Goal: Task Accomplishment & Management: Manage account settings

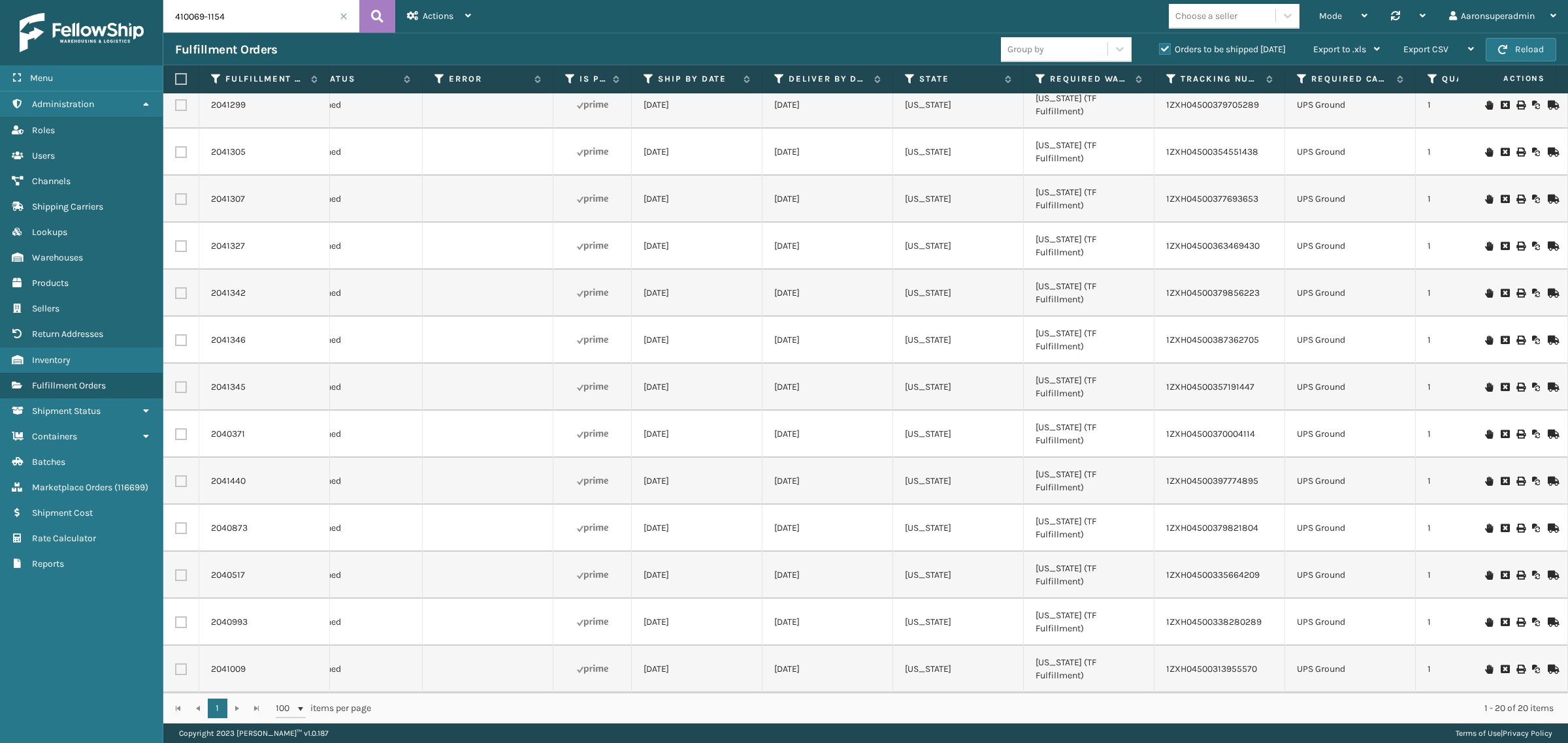
scroll to position [0, 771]
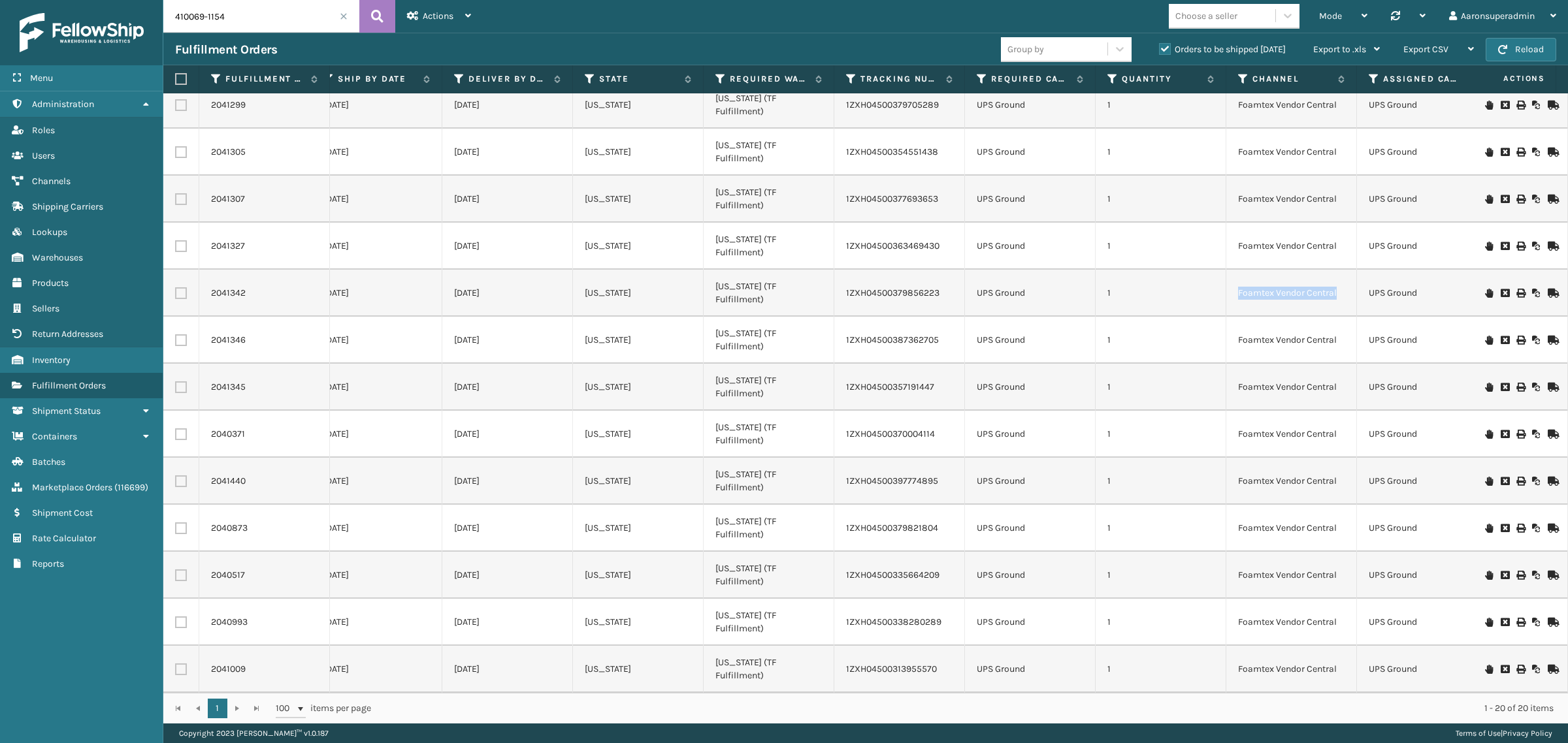
drag, startPoint x: 1318, startPoint y: 284, endPoint x: 1232, endPoint y: 286, distance: 86.0
click at [1232, 286] on tr "2041342 BB30KsDj6 [US_STATE] (TF Fulfillment) 410069-1154 Assigned [DATE] [DATE…" at bounding box center [1312, 293] width 3840 height 47
copy td "Foamtex Vendor Central"
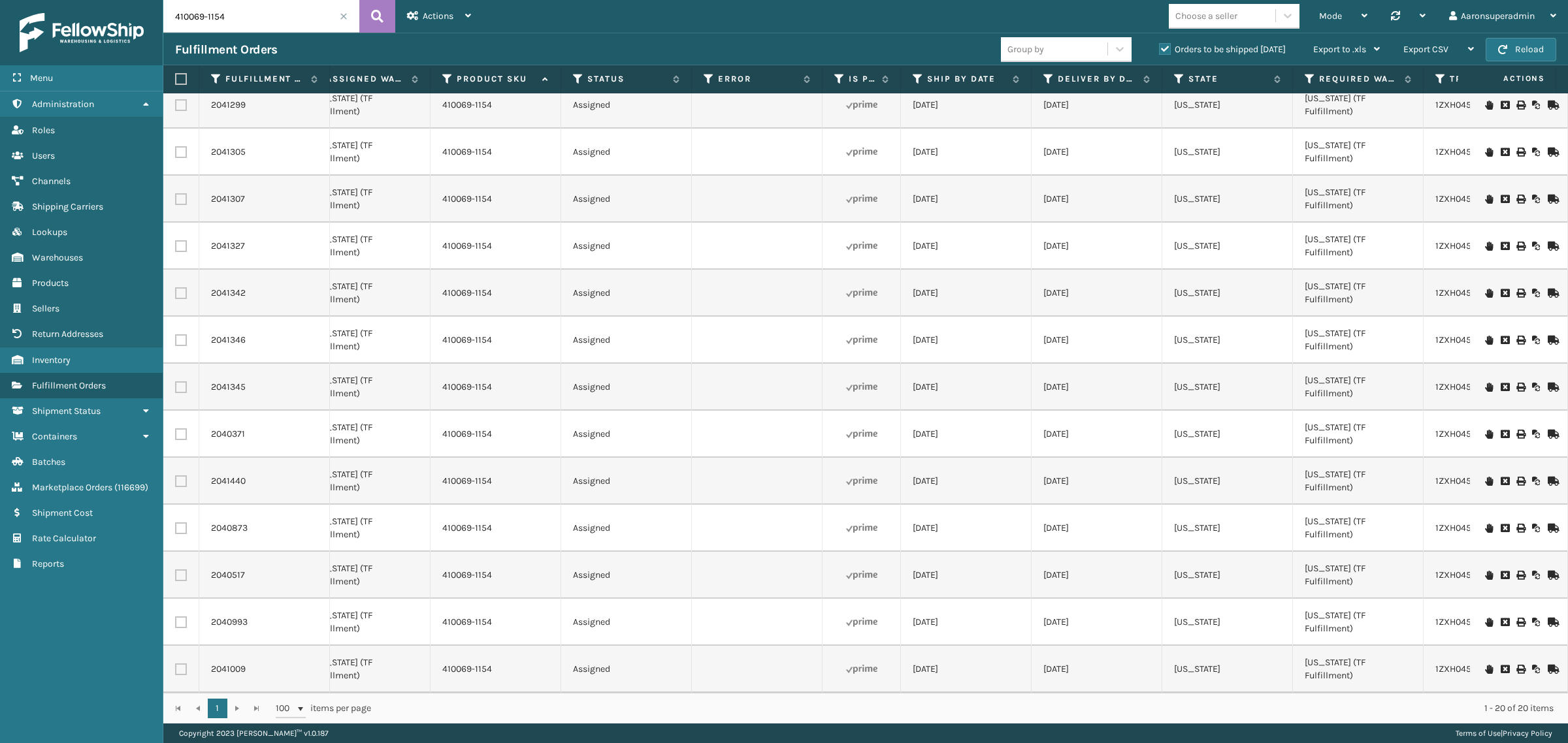
scroll to position [0, 0]
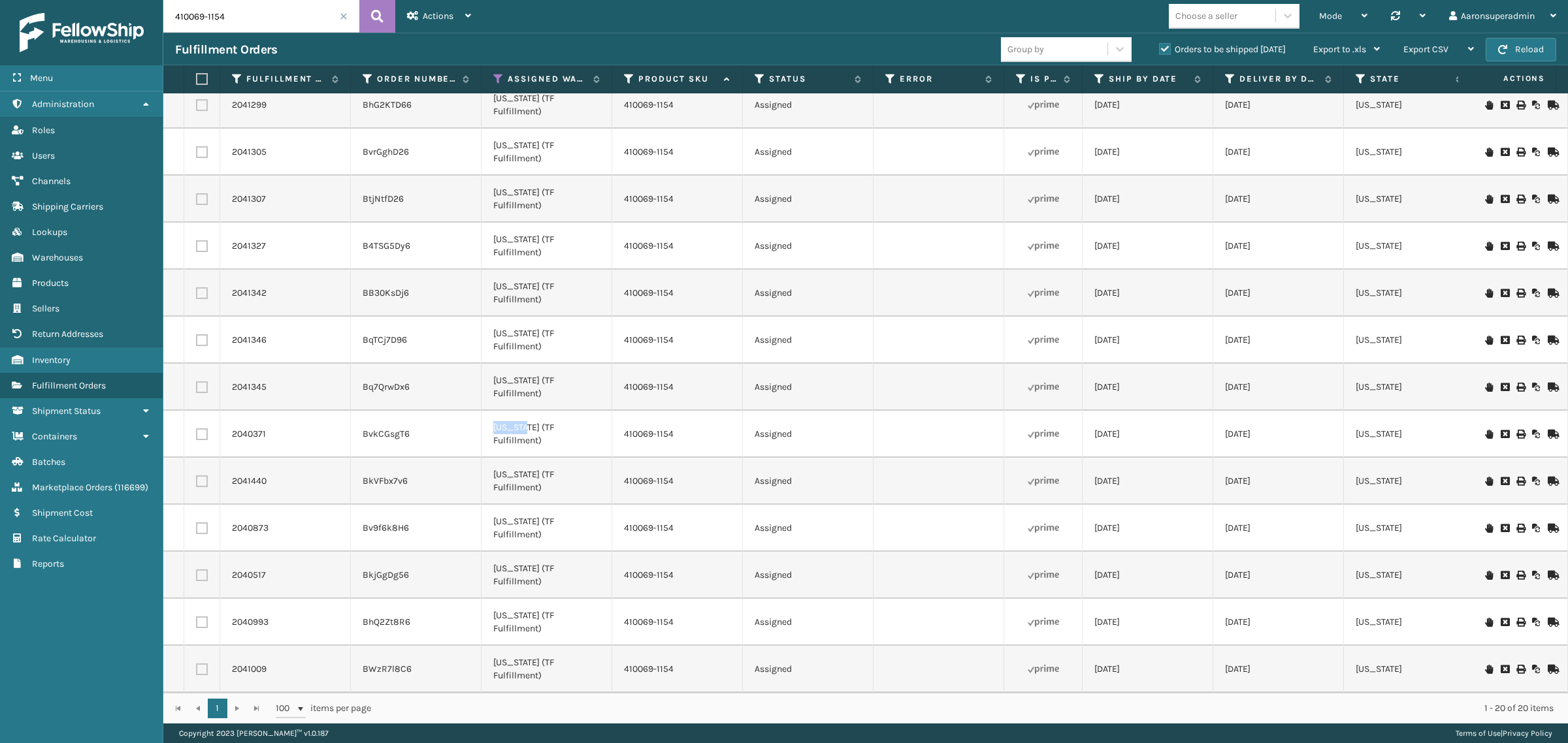
drag, startPoint x: 524, startPoint y: 432, endPoint x: 483, endPoint y: 432, distance: 41.0
click at [483, 432] on td "[US_STATE] (TF Fulfillment)" at bounding box center [547, 434] width 131 height 47
copy td "[US_STATE]"
drag, startPoint x: 691, startPoint y: 241, endPoint x: 629, endPoint y: 245, distance: 62.1
click at [628, 246] on td "410069-1154" at bounding box center [677, 246] width 131 height 47
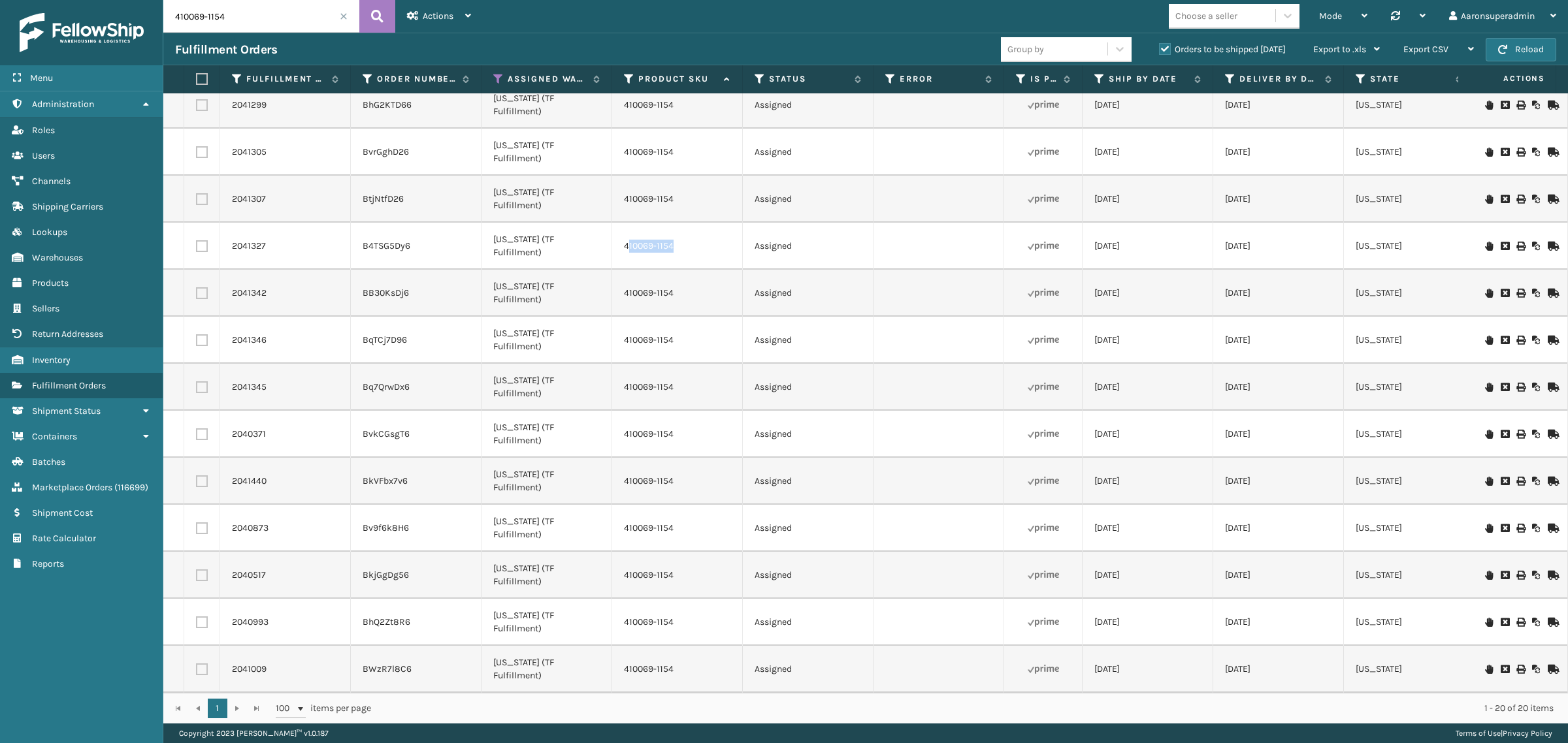
drag, startPoint x: 635, startPoint y: 246, endPoint x: 718, endPoint y: 219, distance: 87.3
click at [718, 223] on td "410069-1154" at bounding box center [677, 246] width 131 height 47
click at [700, 240] on div "410069-1154" at bounding box center [677, 246] width 107 height 13
drag, startPoint x: 673, startPoint y: 195, endPoint x: 623, endPoint y: 203, distance: 50.6
click at [623, 203] on td "410069-1154" at bounding box center [677, 198] width 131 height 47
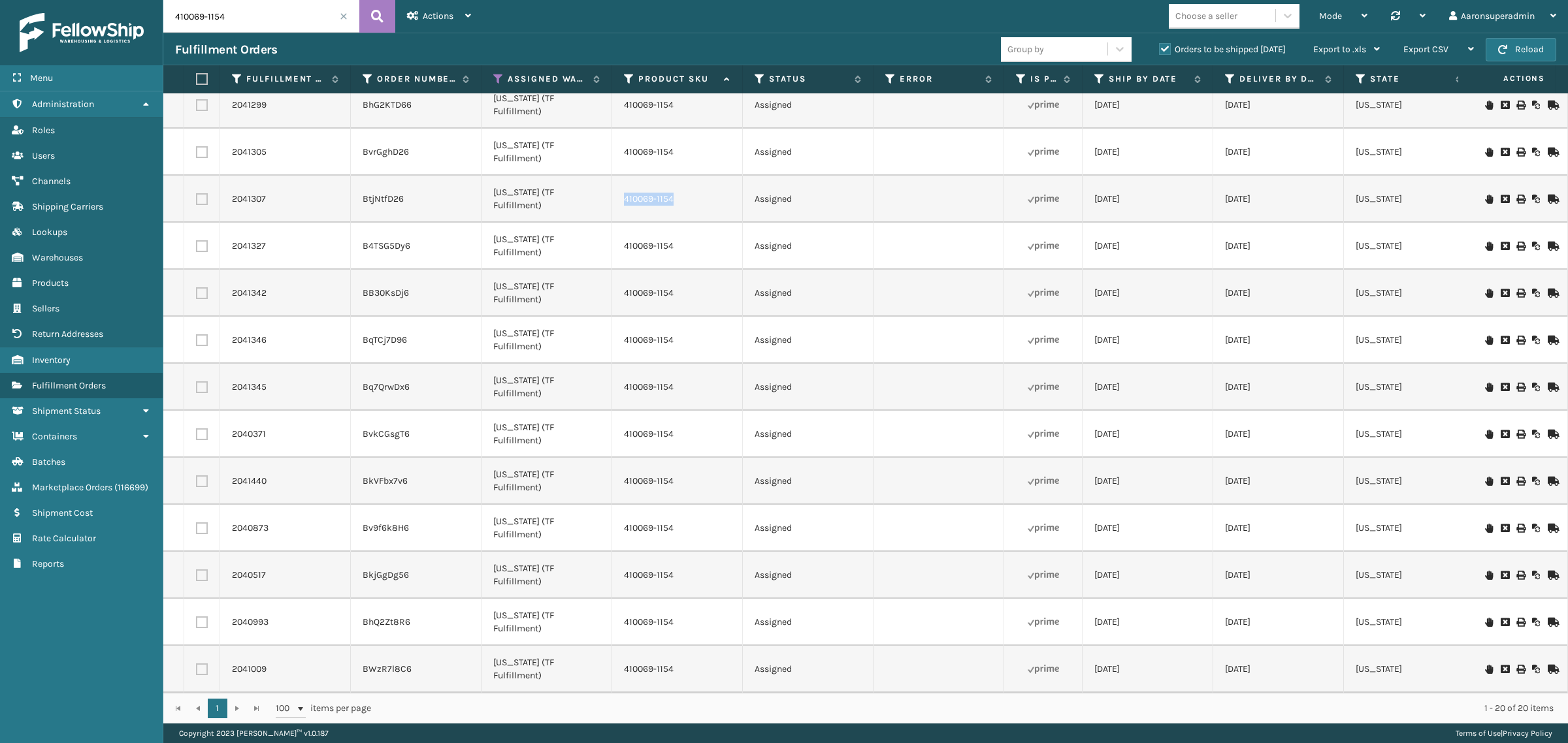
copy link "410069-1154"
click at [407, 13] on icon at bounding box center [413, 16] width 11 height 9
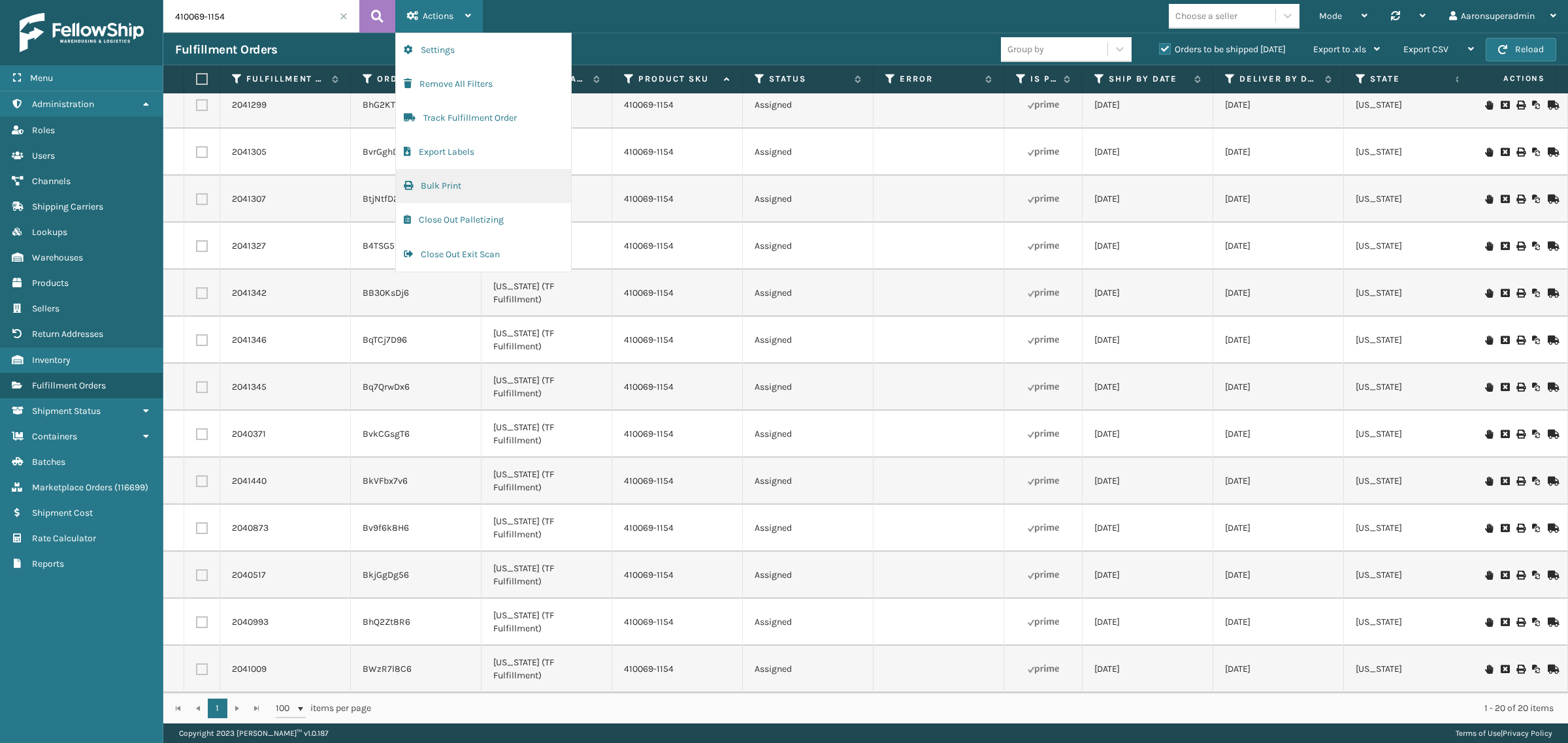
click at [465, 188] on button "Bulk Print" at bounding box center [483, 186] width 175 height 34
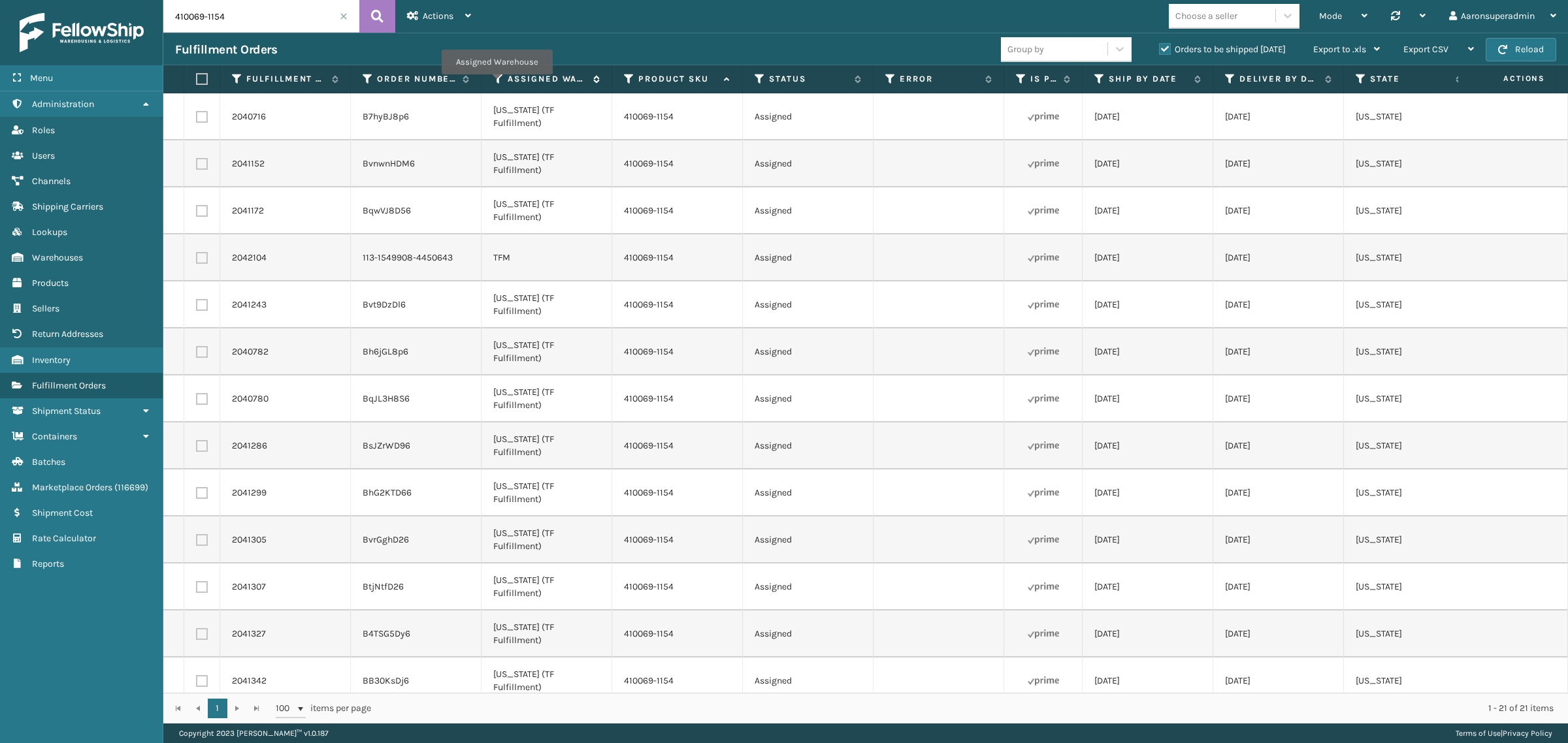
click at [497, 84] on icon at bounding box center [498, 78] width 11 height 11
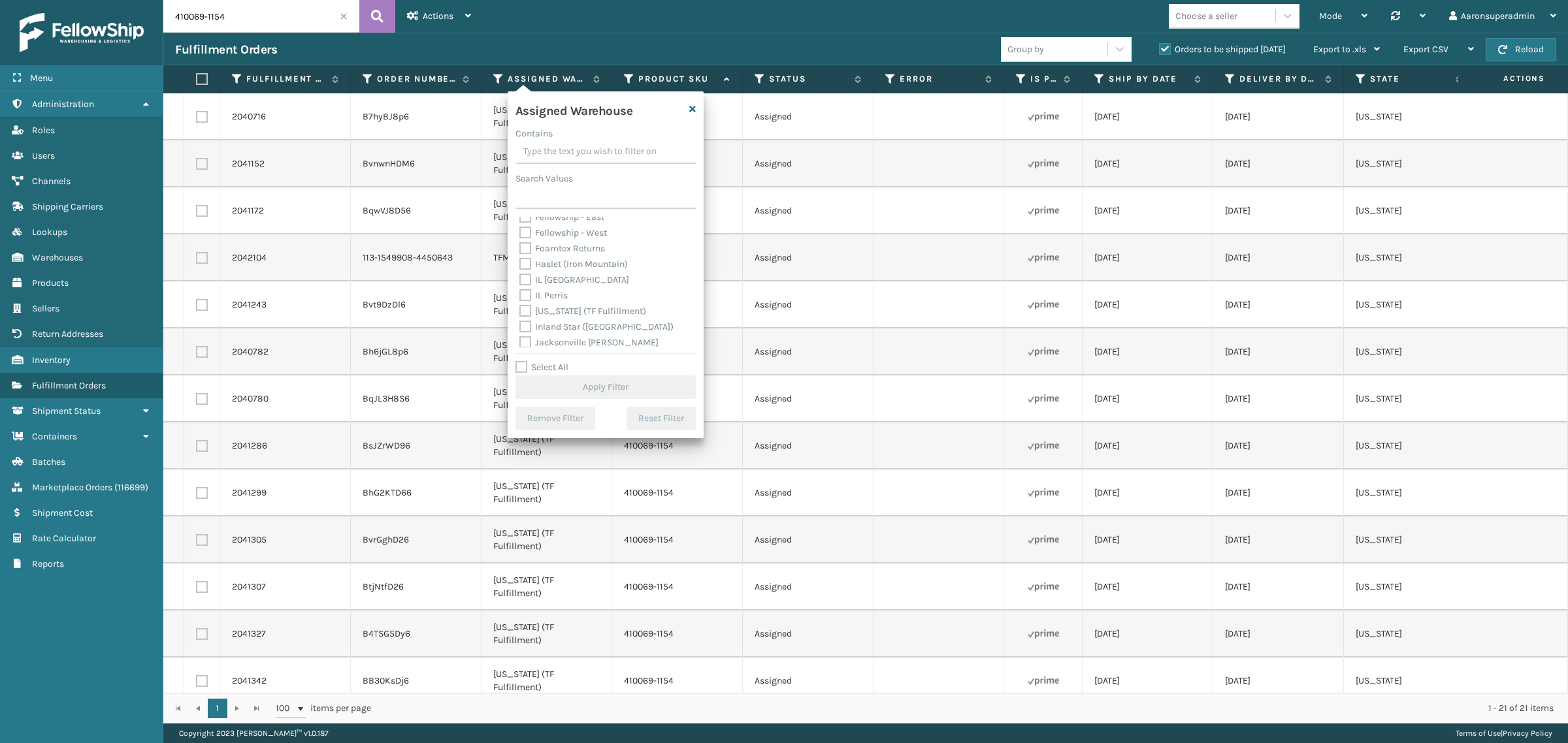
scroll to position [108, 0]
click at [577, 258] on label "[US_STATE] (TF Fulfillment)" at bounding box center [583, 256] width 127 height 11
click at [520, 258] on input "[US_STATE] (TF Fulfillment)" at bounding box center [519, 254] width 1 height 9
checkbox input "true"
click at [583, 386] on button "Apply Filter" at bounding box center [606, 387] width 180 height 24
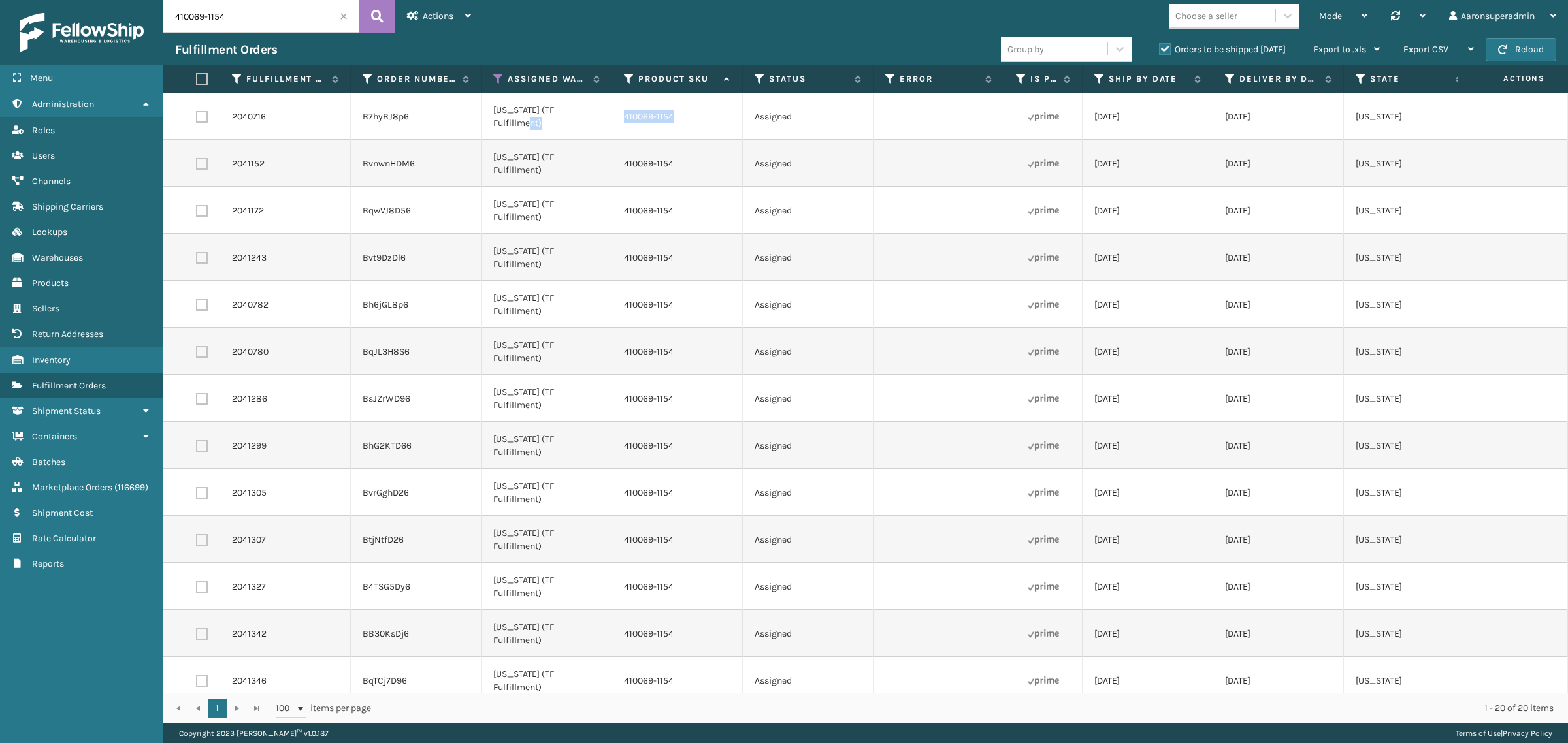
drag, startPoint x: 687, startPoint y: 127, endPoint x: 641, endPoint y: 124, distance: 46.1
copy tr "410069-1154"
click at [1441, 46] on span "Export CSV" at bounding box center [1425, 49] width 45 height 11
click at [987, 188] on td at bounding box center [939, 211] width 131 height 47
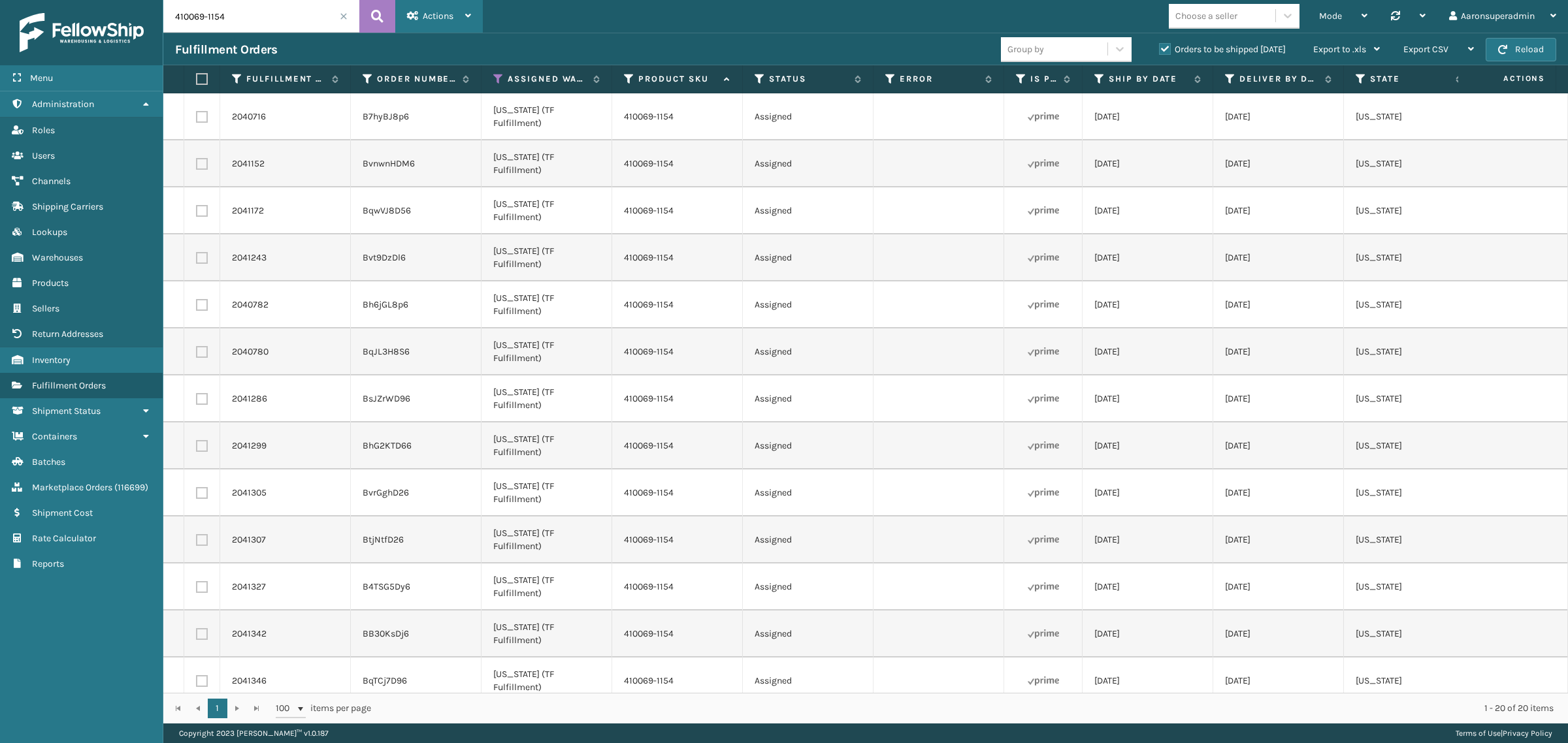
click at [427, 24] on div "Actions" at bounding box center [439, 16] width 64 height 33
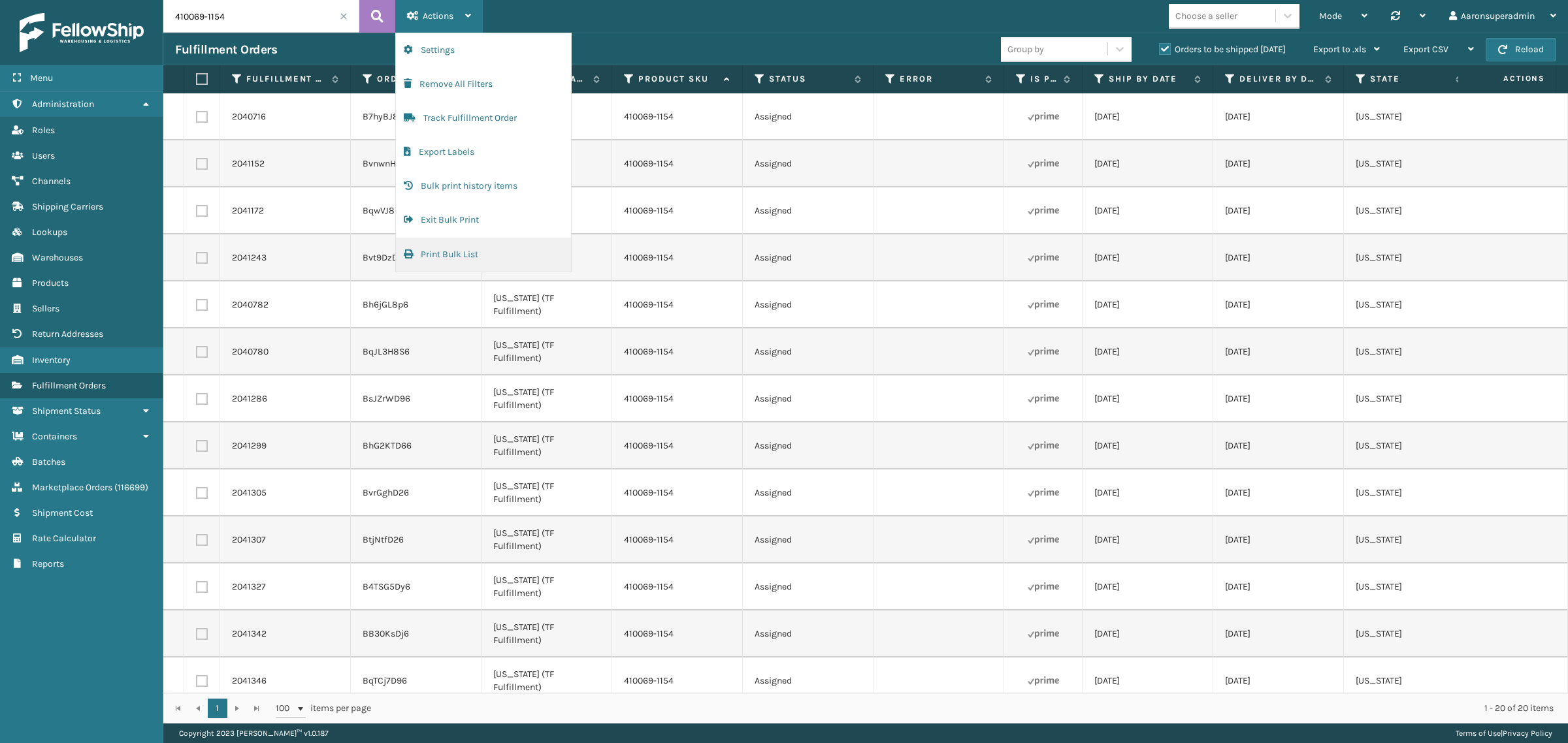
click at [439, 251] on button "Print Bulk List" at bounding box center [483, 255] width 175 height 34
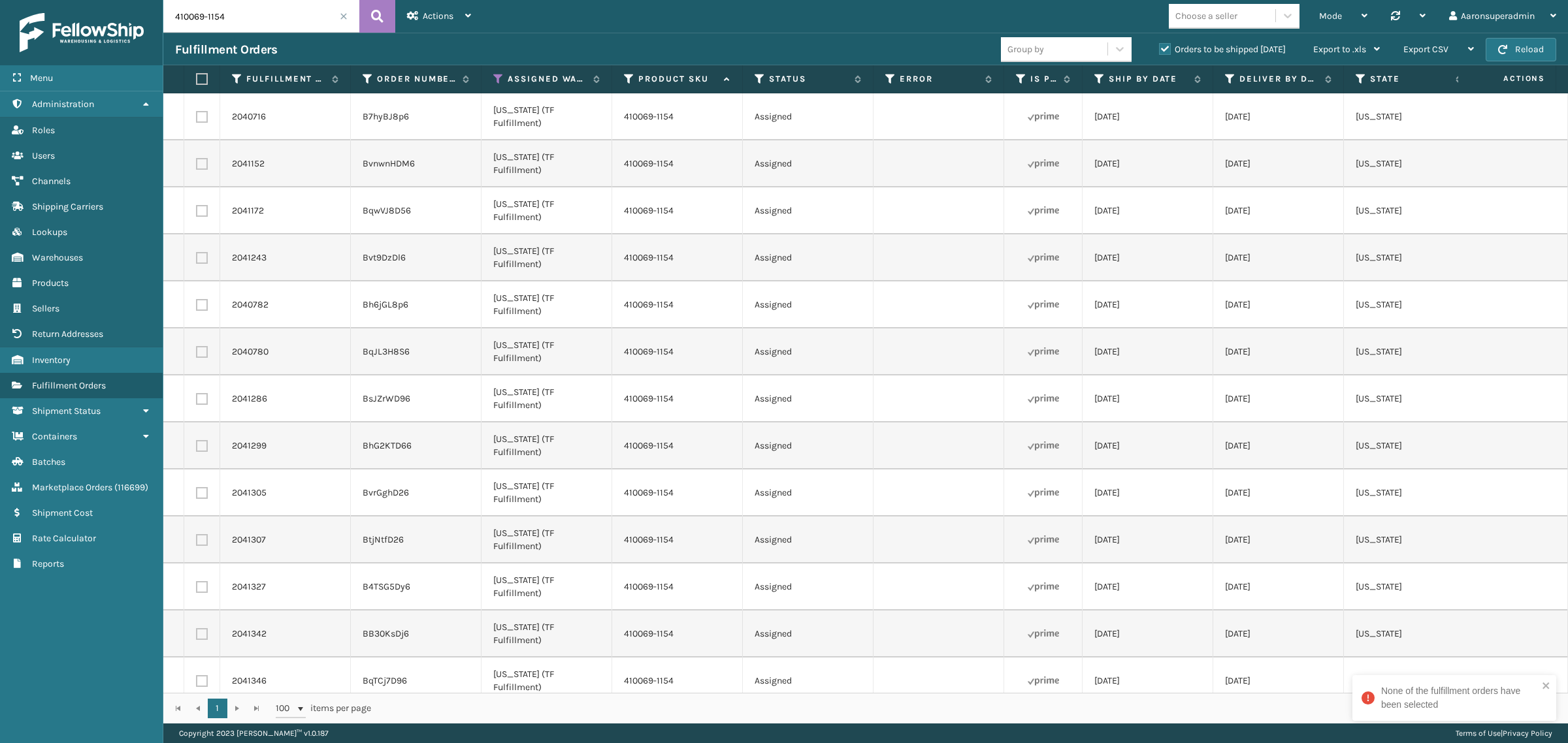
click at [200, 79] on label at bounding box center [199, 78] width 8 height 11
click at [197, 79] on input "checkbox" at bounding box center [196, 79] width 1 height 9
checkbox input "true"
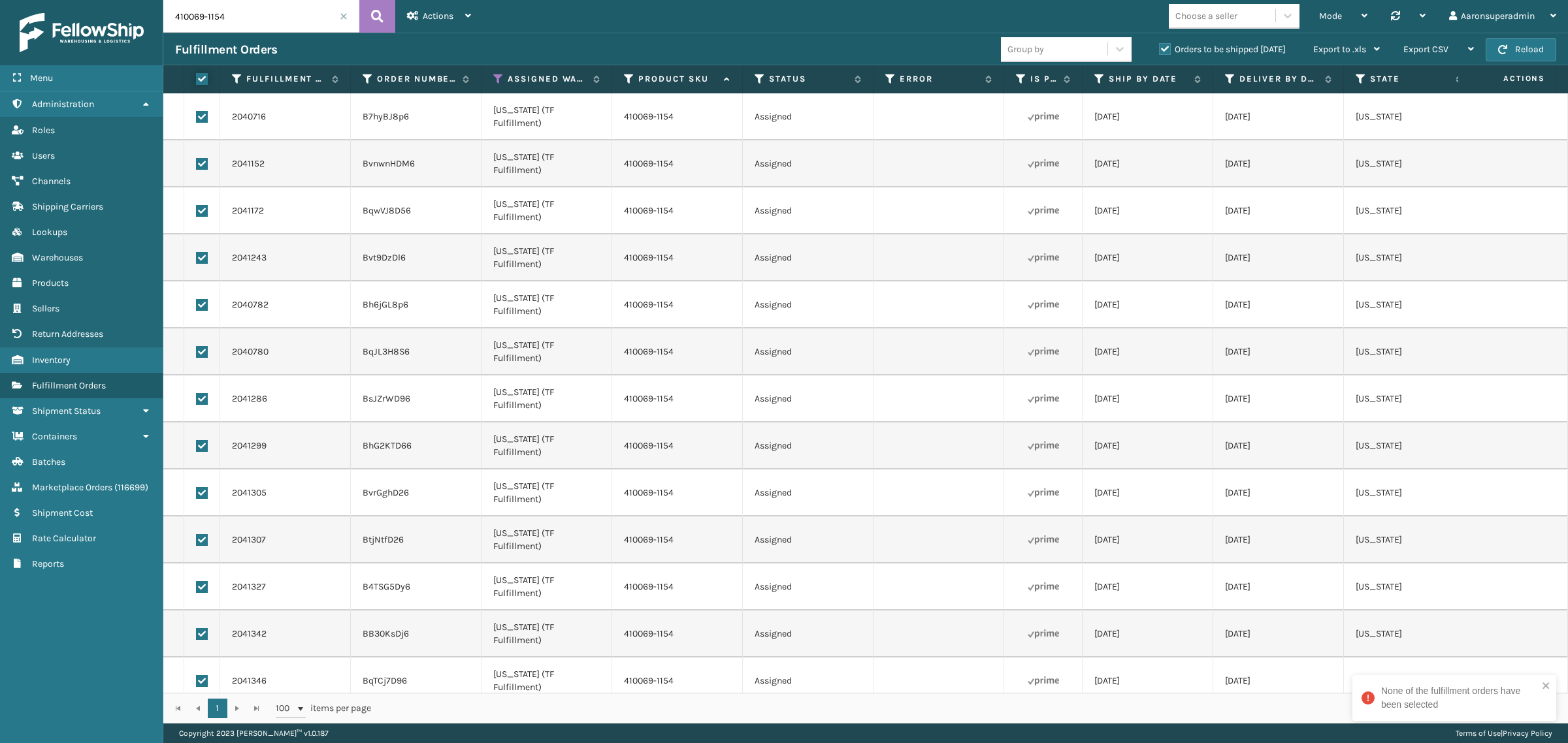
checkbox input "true"
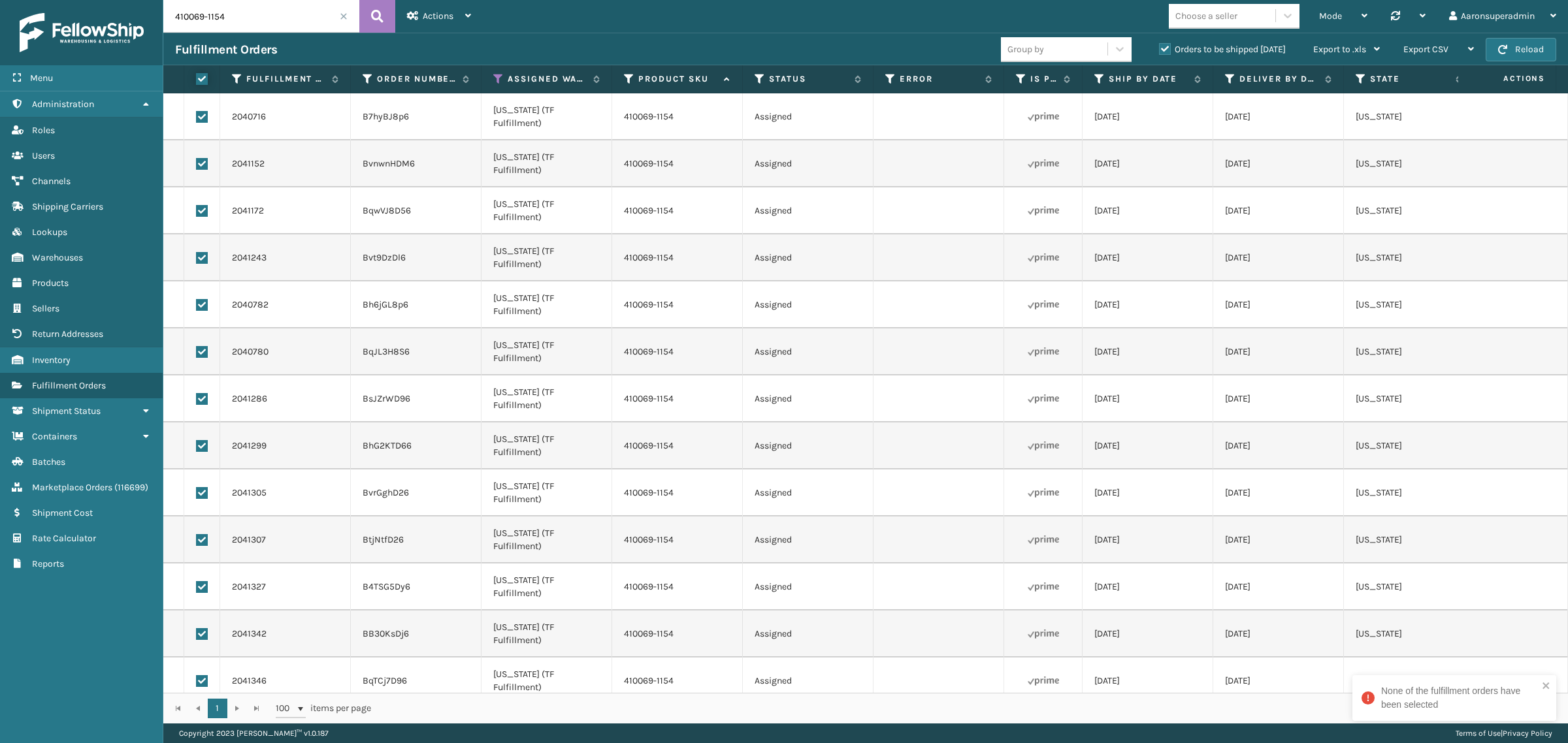
checkbox input "true"
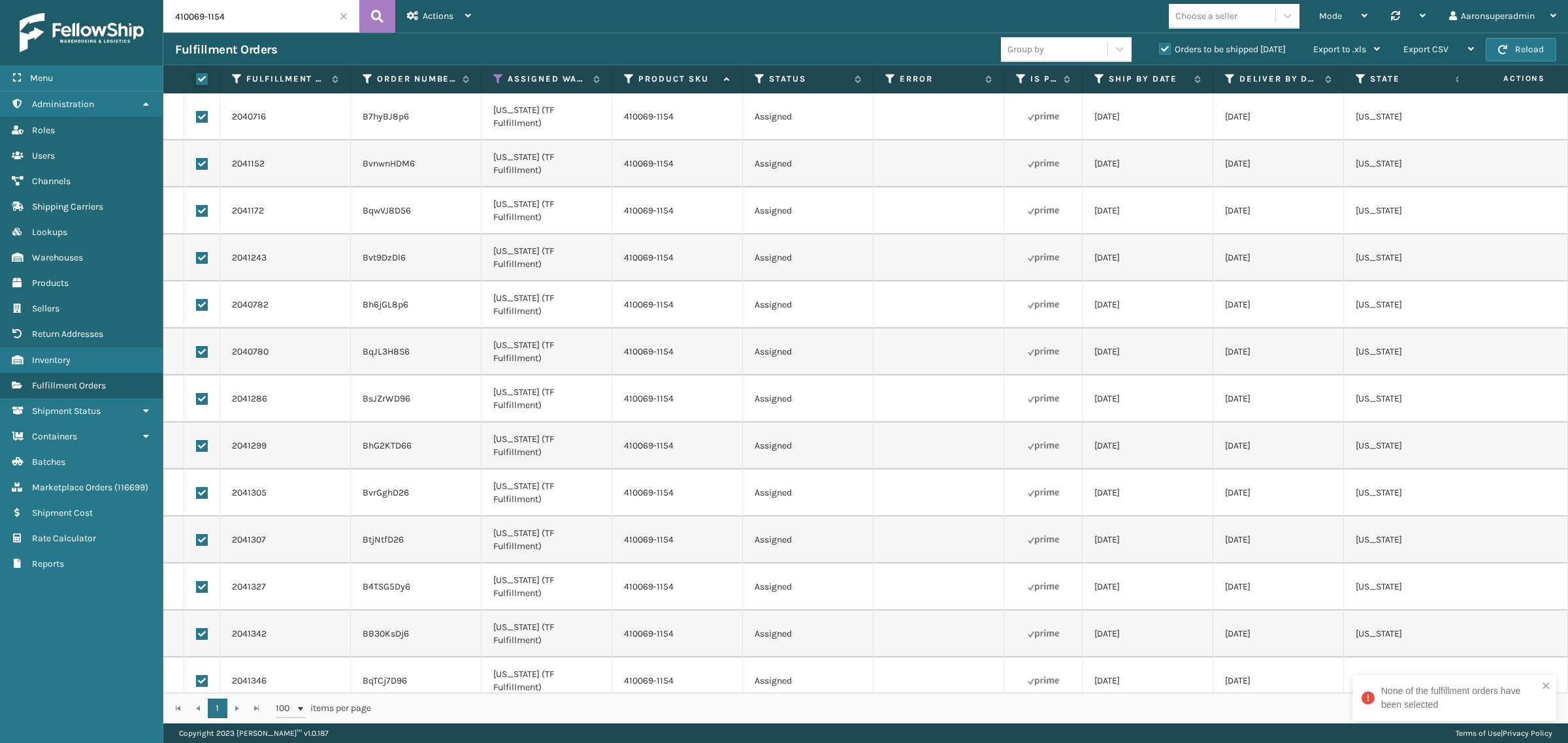
checkbox input "true"
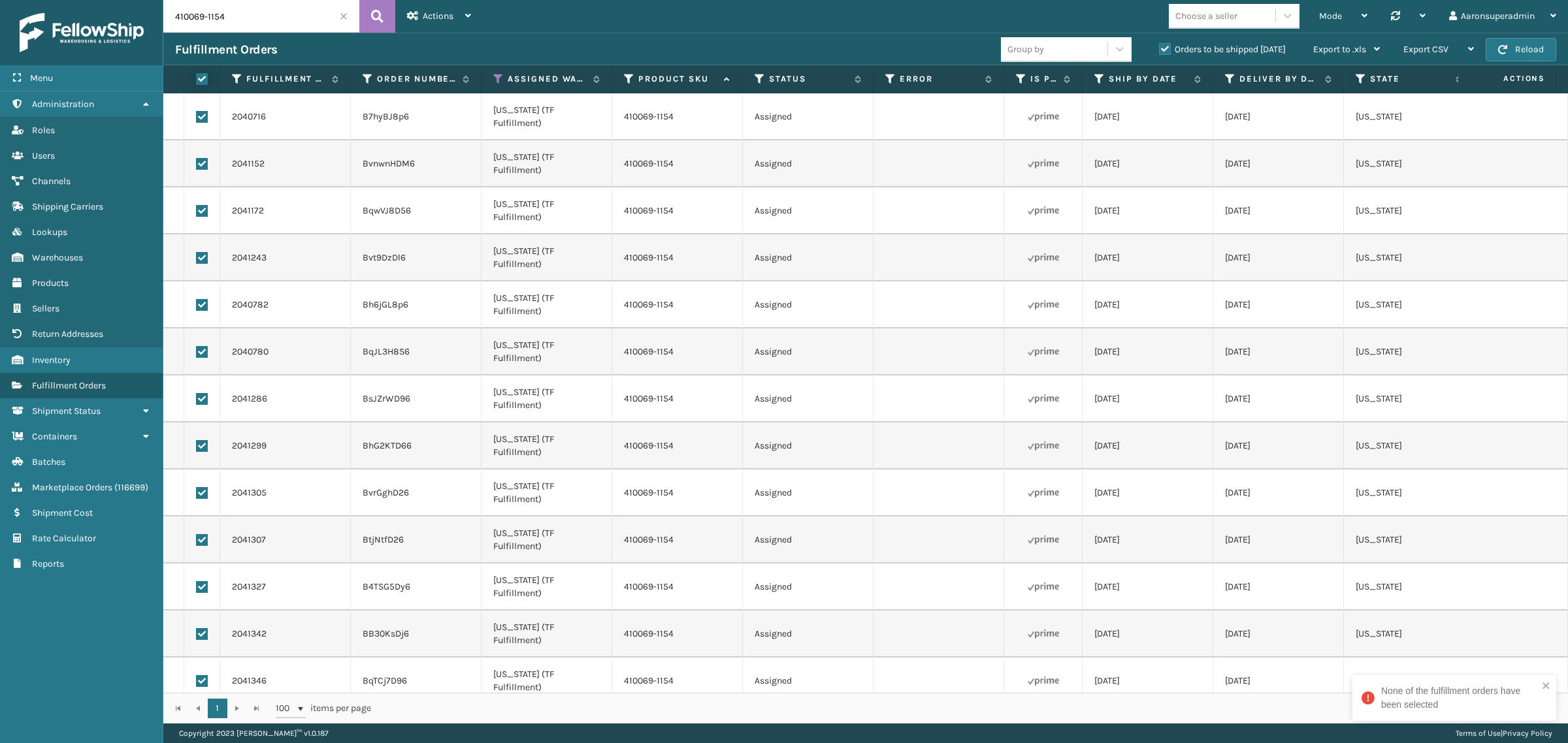
checkbox input "true"
click at [410, 11] on icon at bounding box center [413, 16] width 11 height 9
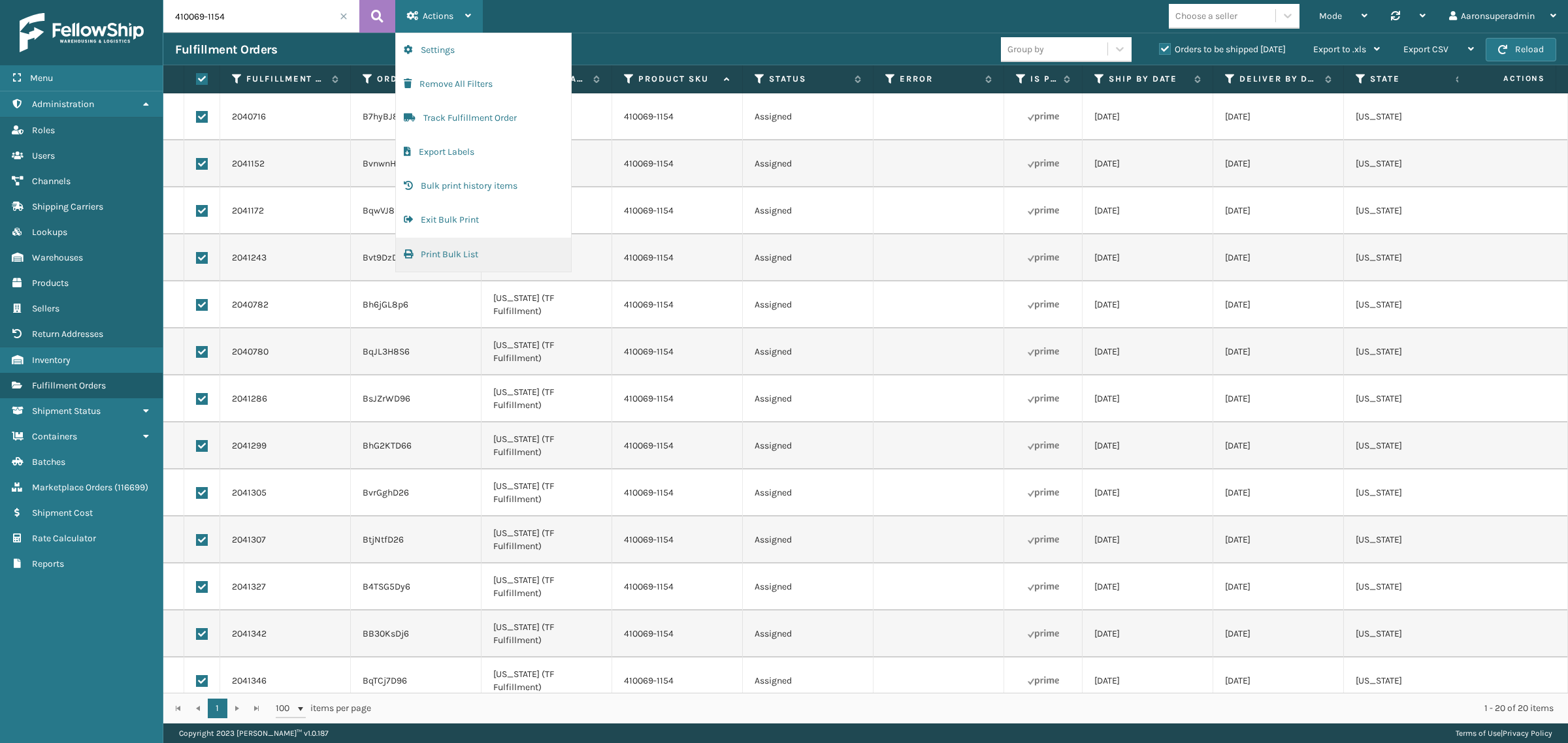
click at [467, 253] on button "Print Bulk List" at bounding box center [483, 255] width 175 height 34
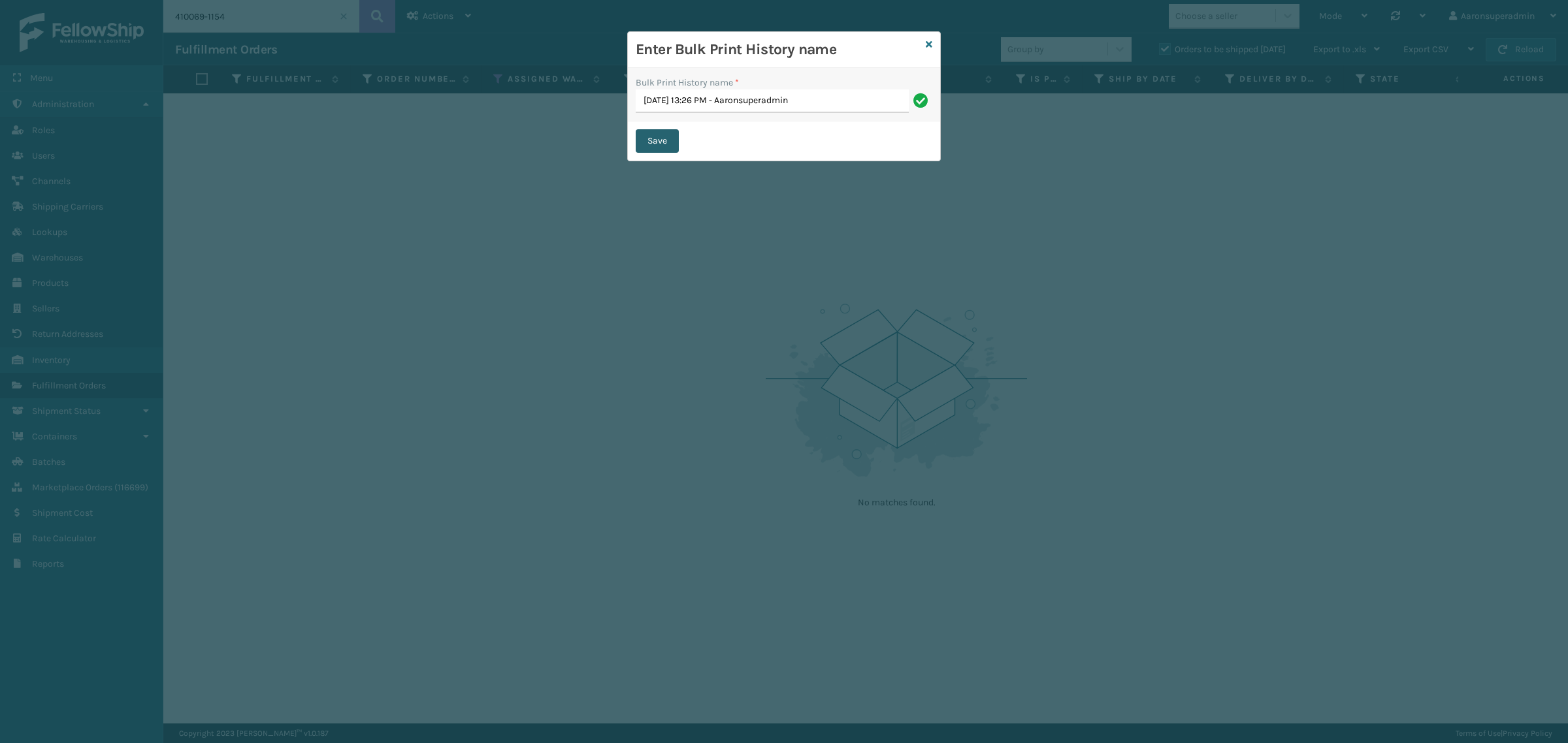
click at [667, 145] on button "Save" at bounding box center [657, 141] width 43 height 24
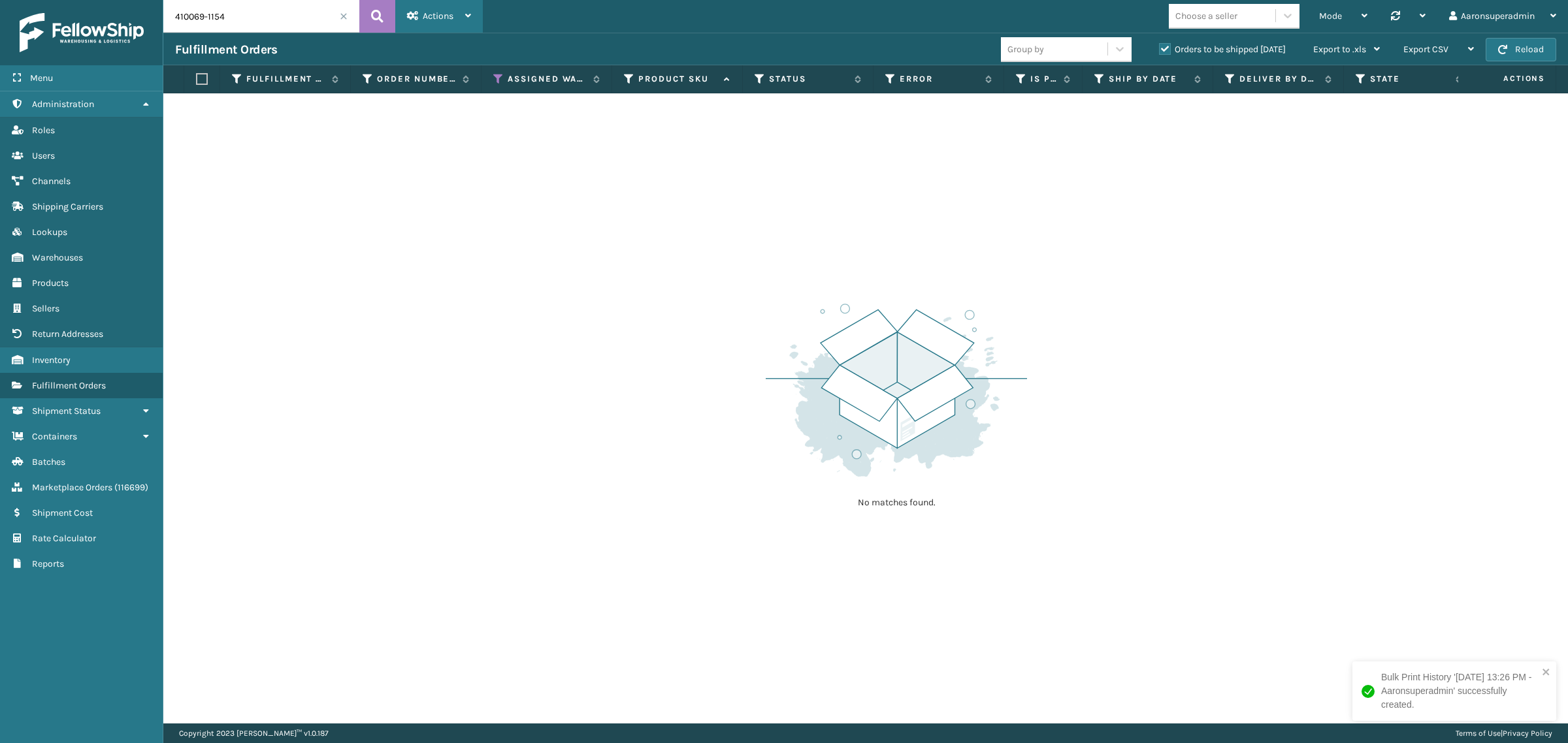
click at [444, 11] on span "Actions" at bounding box center [437, 16] width 31 height 11
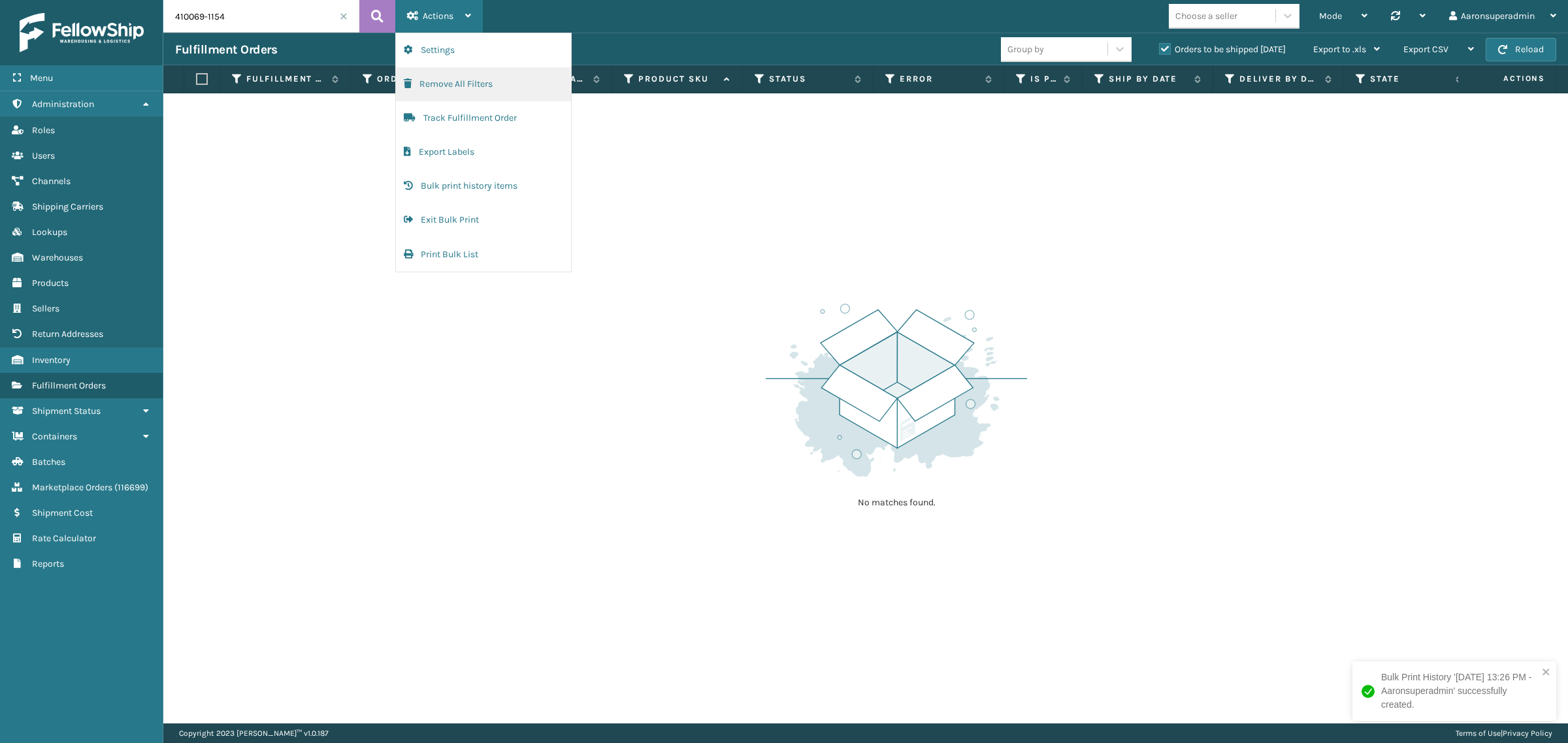
click at [426, 82] on button "Remove All Filters" at bounding box center [483, 84] width 175 height 34
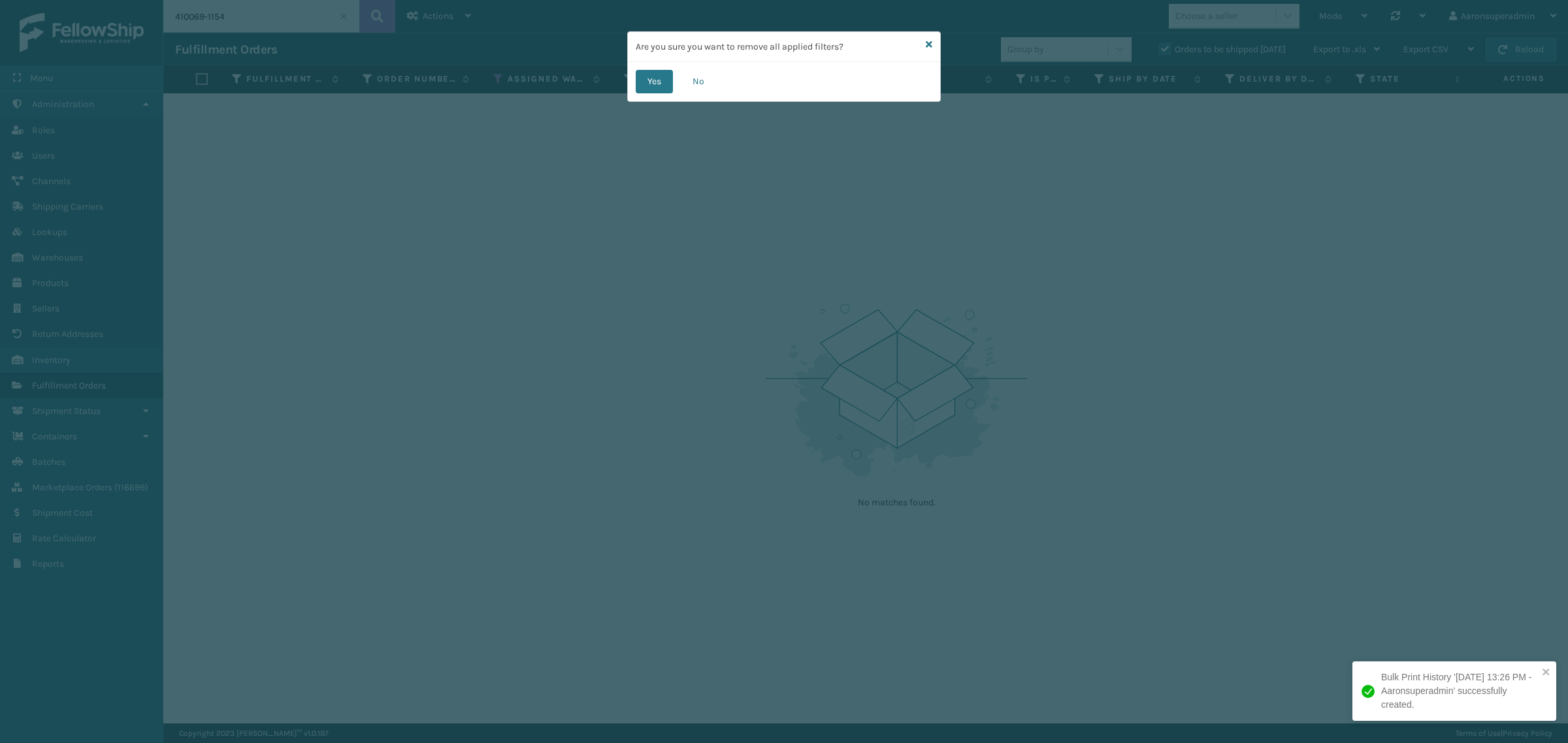
click at [634, 90] on div "Yes No" at bounding box center [784, 81] width 312 height 39
click at [647, 86] on button "Yes" at bounding box center [654, 81] width 37 height 24
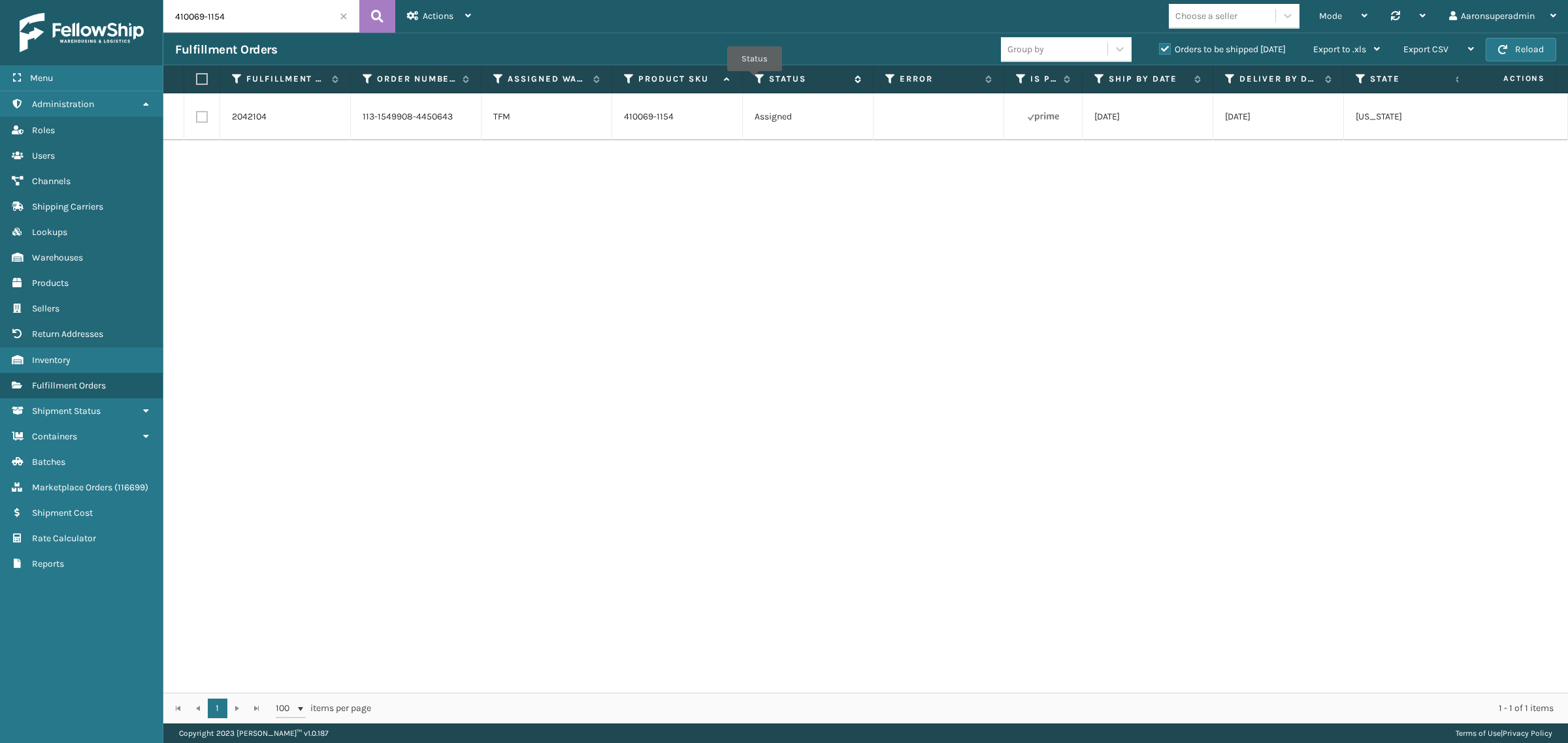
click at [755, 80] on icon at bounding box center [760, 78] width 11 height 11
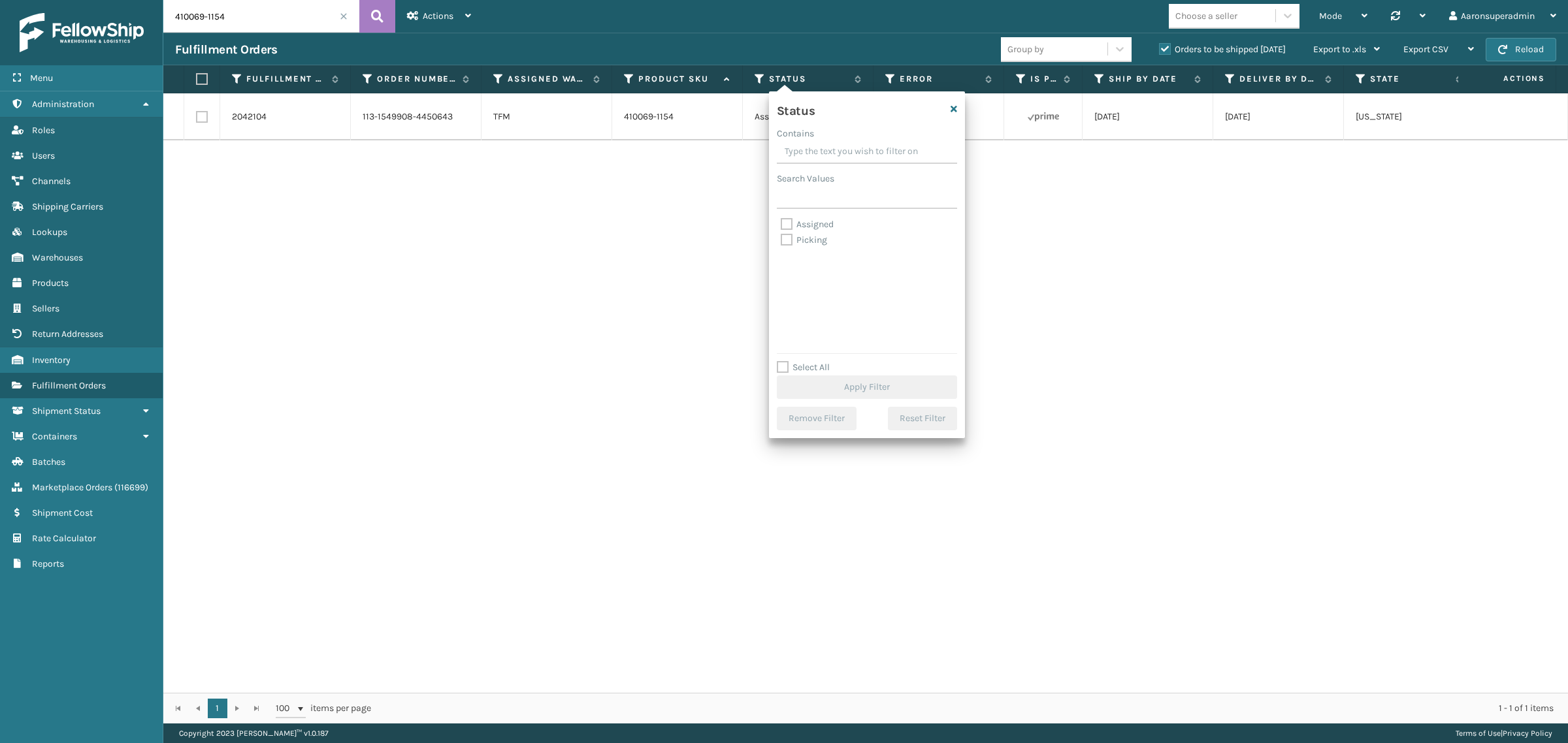
drag, startPoint x: 955, startPoint y: 112, endPoint x: 755, endPoint y: 100, distance: 200.4
click at [955, 112] on icon "button" at bounding box center [953, 109] width 6 height 9
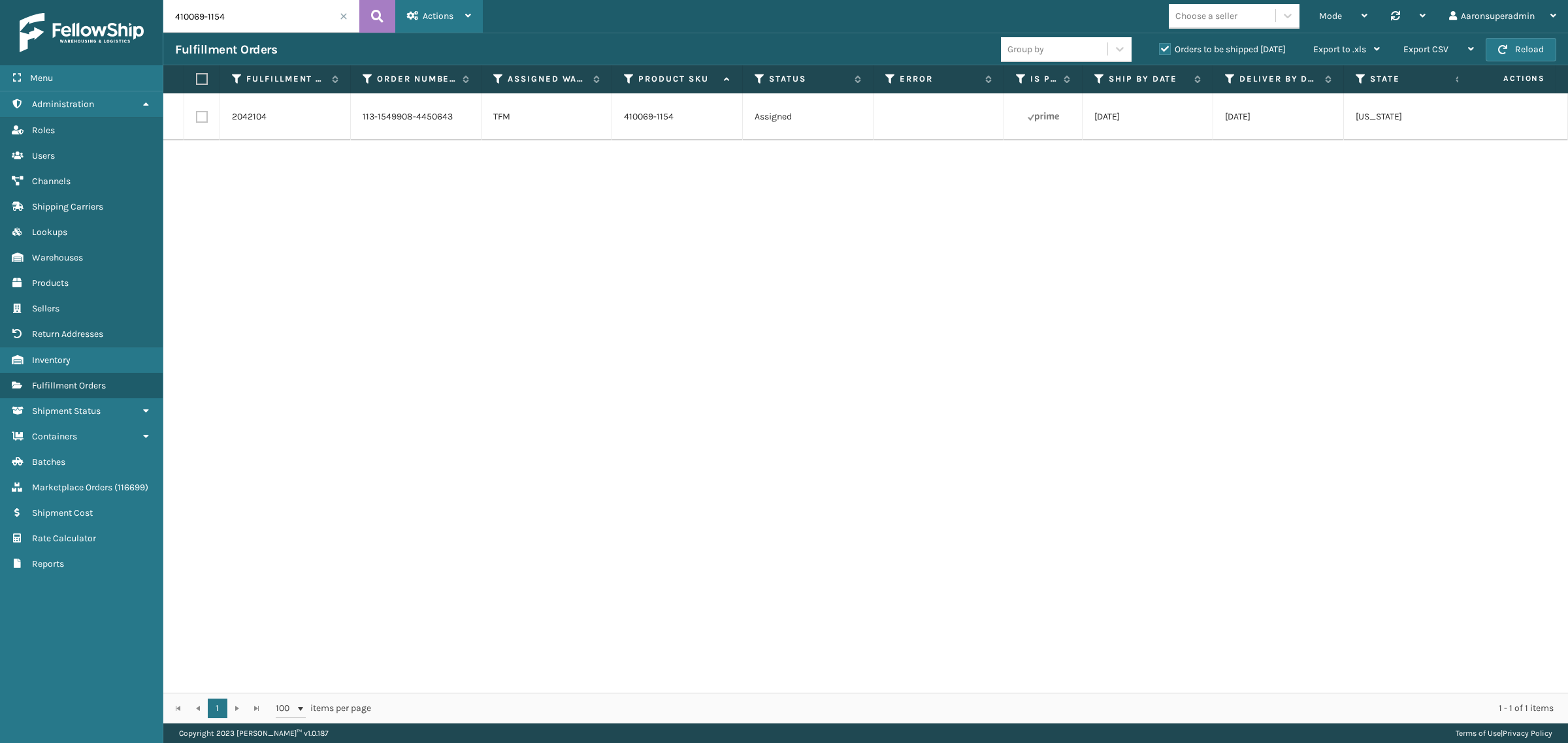
drag, startPoint x: 415, startPoint y: 15, endPoint x: 418, endPoint y: 56, distance: 41.1
click at [416, 15] on icon at bounding box center [413, 16] width 11 height 9
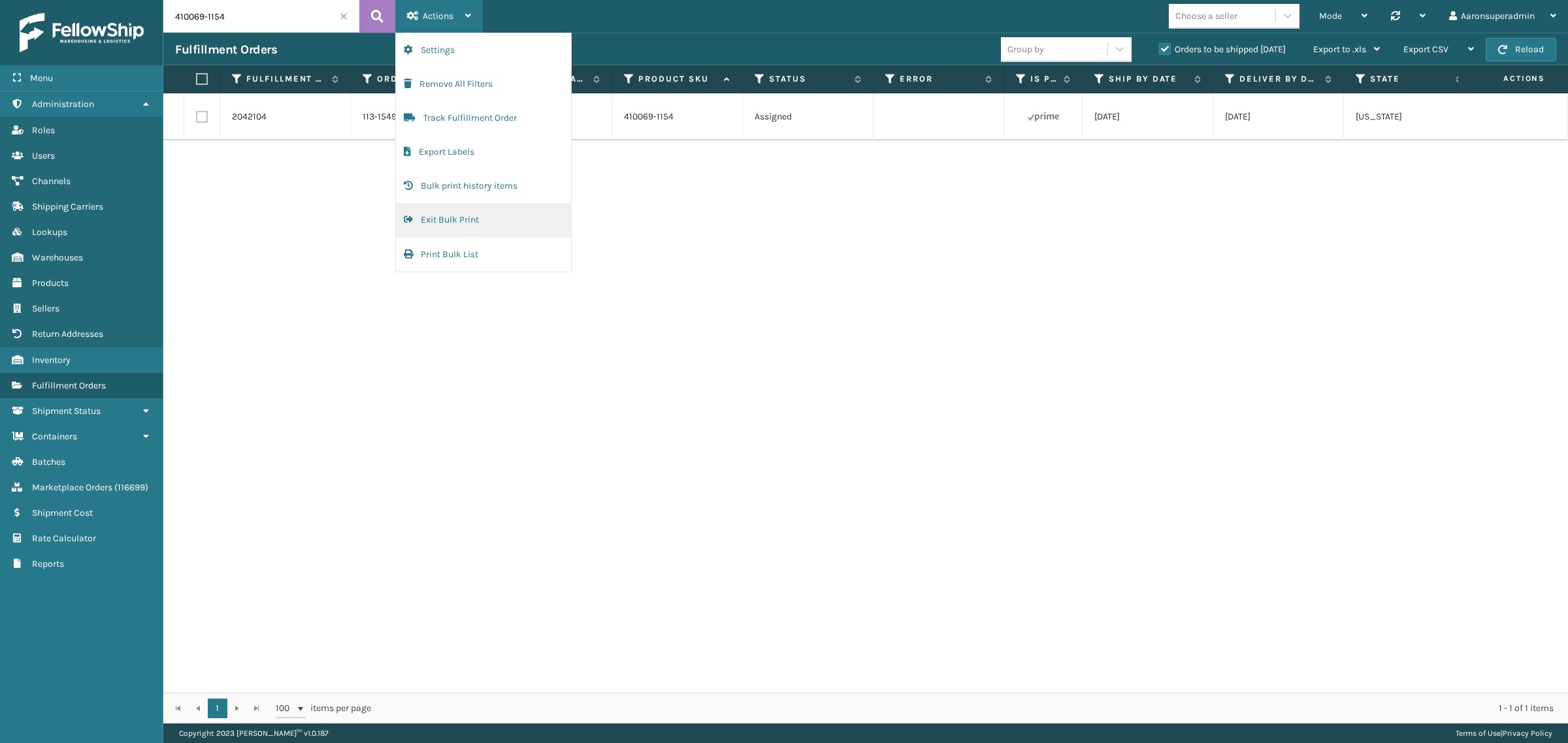
click at [435, 220] on button "Exit Bulk Print" at bounding box center [483, 219] width 175 height 34
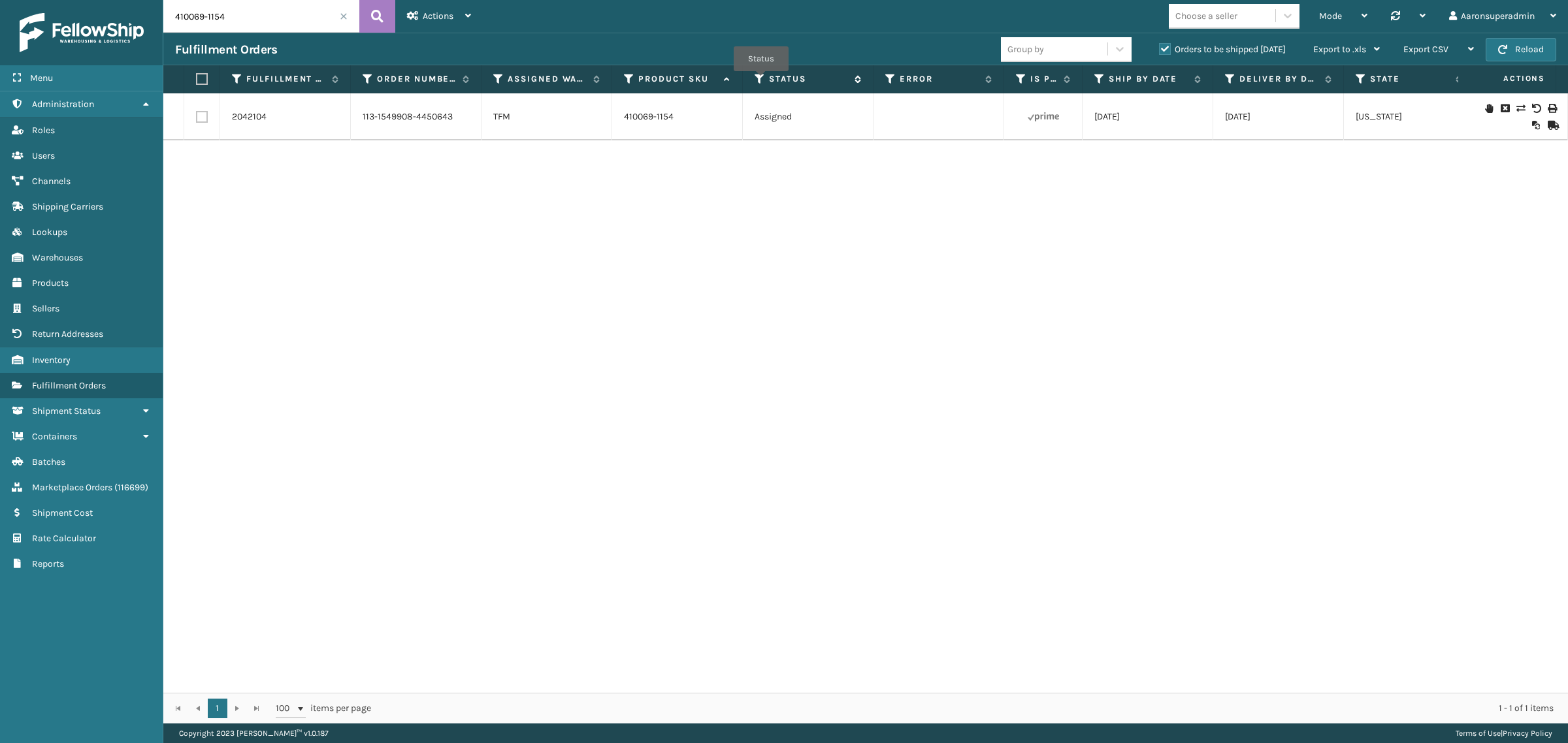
click at [761, 80] on icon at bounding box center [760, 78] width 11 height 11
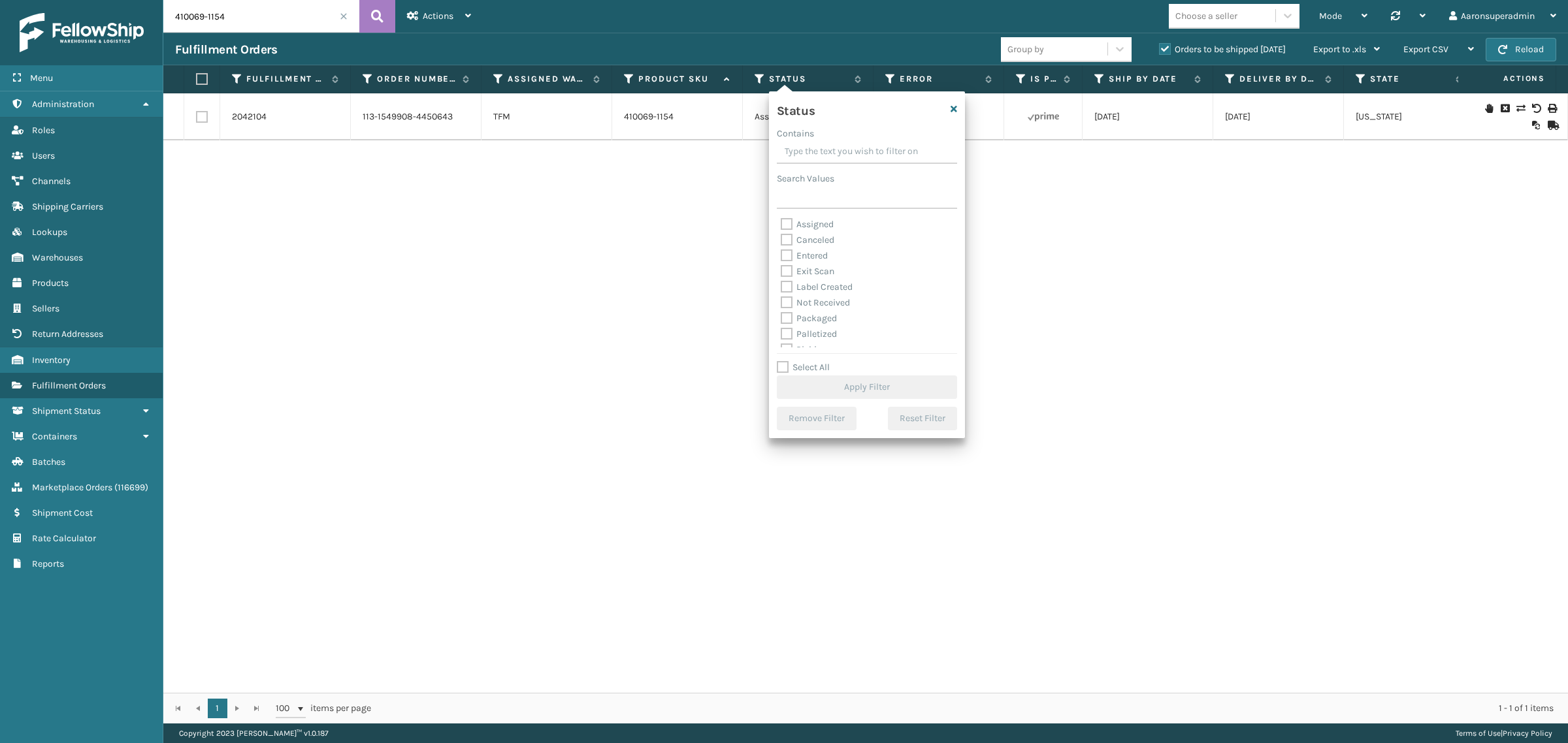
click at [811, 281] on div "Label Created" at bounding box center [867, 287] width 173 height 16
click at [804, 283] on label "Label Created" at bounding box center [817, 286] width 72 height 11
click at [781, 283] on input "Label Created" at bounding box center [780, 284] width 1 height 9
checkbox input "true"
click at [818, 387] on button "Apply Filter" at bounding box center [867, 387] width 180 height 24
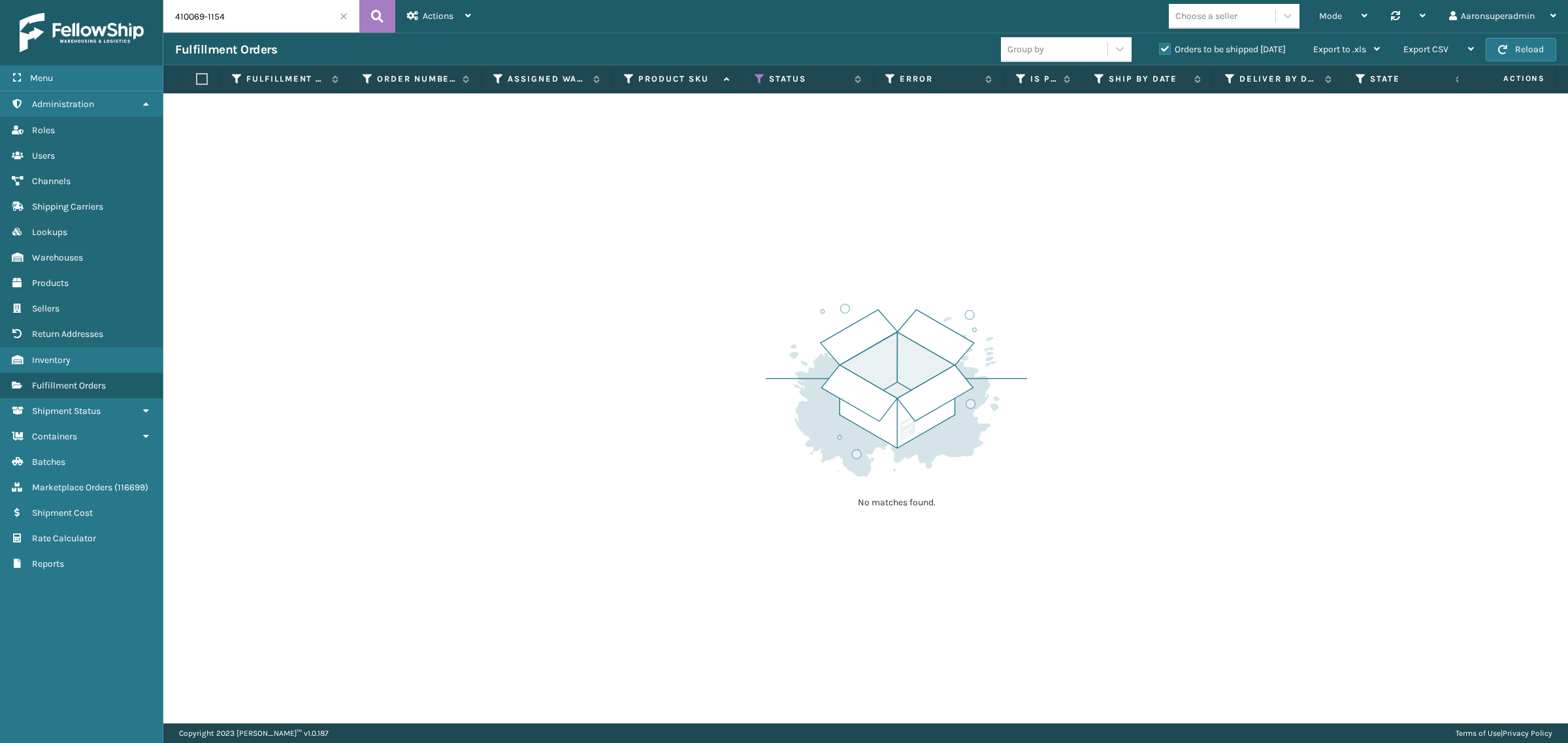
click at [1177, 42] on div "Orders to be shipped [DATE]" at bounding box center [1224, 49] width 154 height 16
click at [1165, 46] on label "Orders to be shipped [DATE]" at bounding box center [1222, 49] width 127 height 11
click at [1160, 46] on input "Orders to be shipped [DATE]" at bounding box center [1159, 46] width 1 height 9
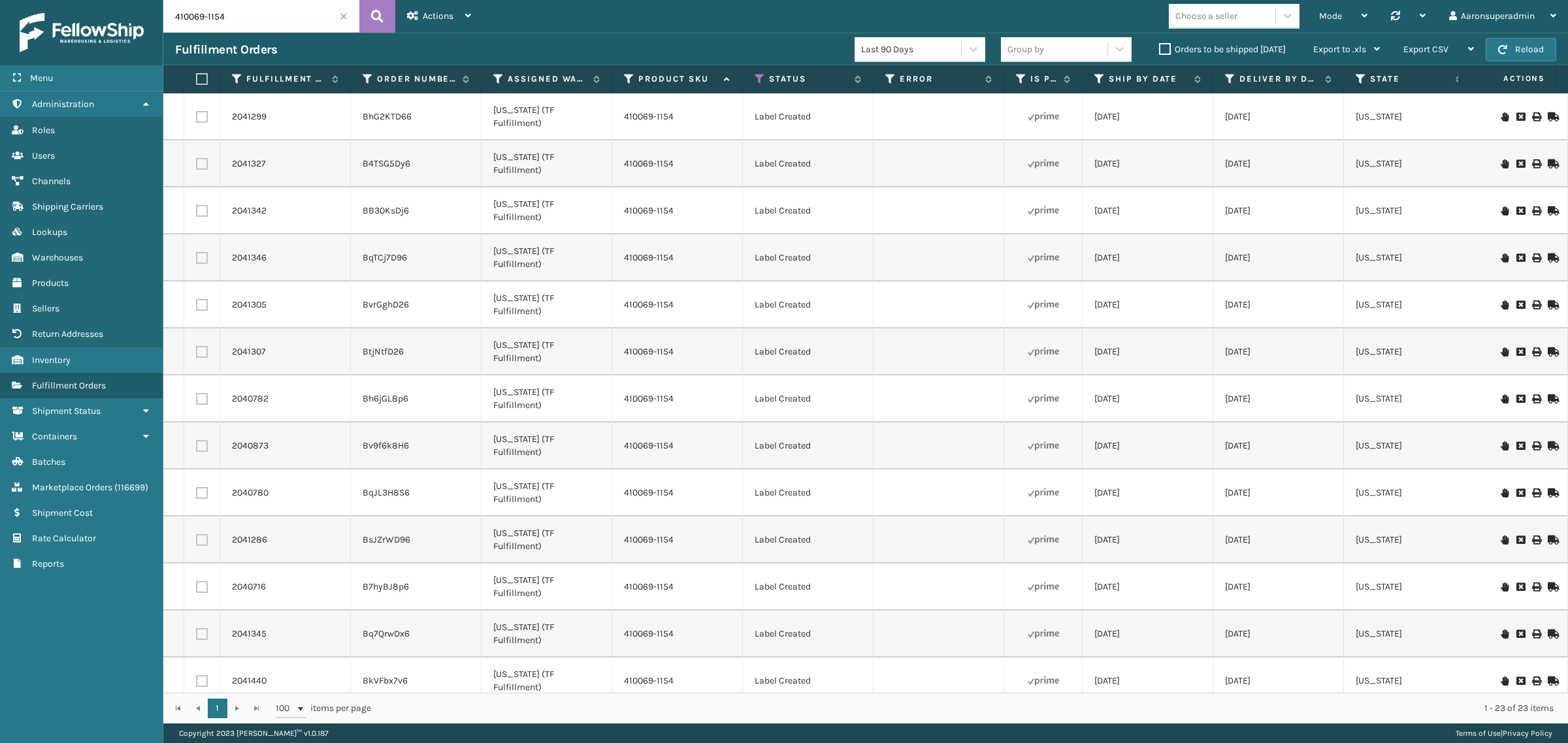
click at [1548, 115] on icon at bounding box center [1551, 116] width 8 height 9
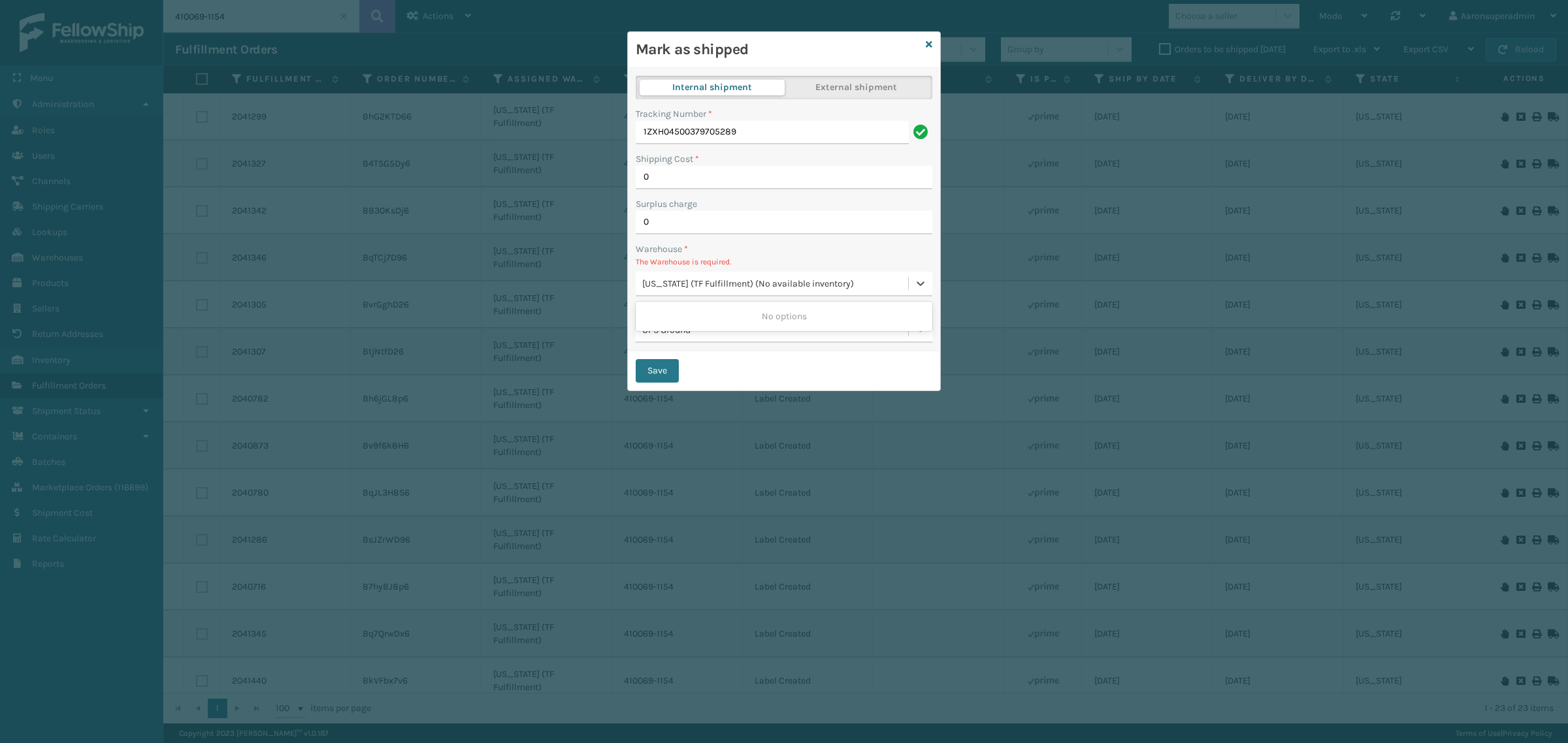
click at [688, 288] on div "[US_STATE] (TF Fulfillment) (No available inventory)" at bounding box center [775, 284] width 267 height 14
click at [813, 283] on div "[US_STATE] (TF Fulfillment) (No available inventory)" at bounding box center [775, 284] width 267 height 14
drag, startPoint x: 816, startPoint y: 281, endPoint x: 907, endPoint y: 197, distance: 123.8
click at [817, 279] on div "[US_STATE] (TF Fulfillment) (No available inventory)" at bounding box center [775, 284] width 267 height 14
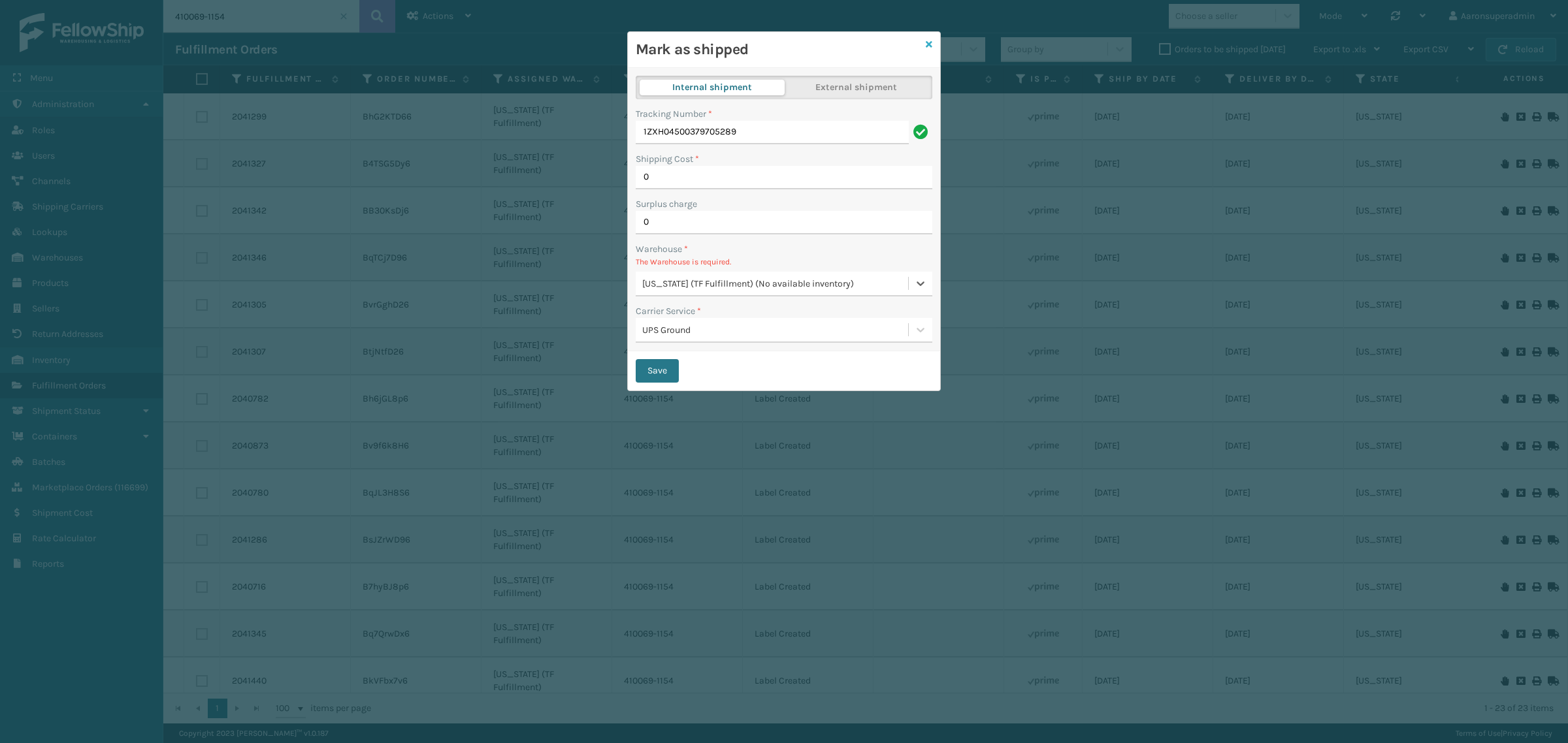
click at [928, 46] on icon at bounding box center [929, 44] width 6 height 9
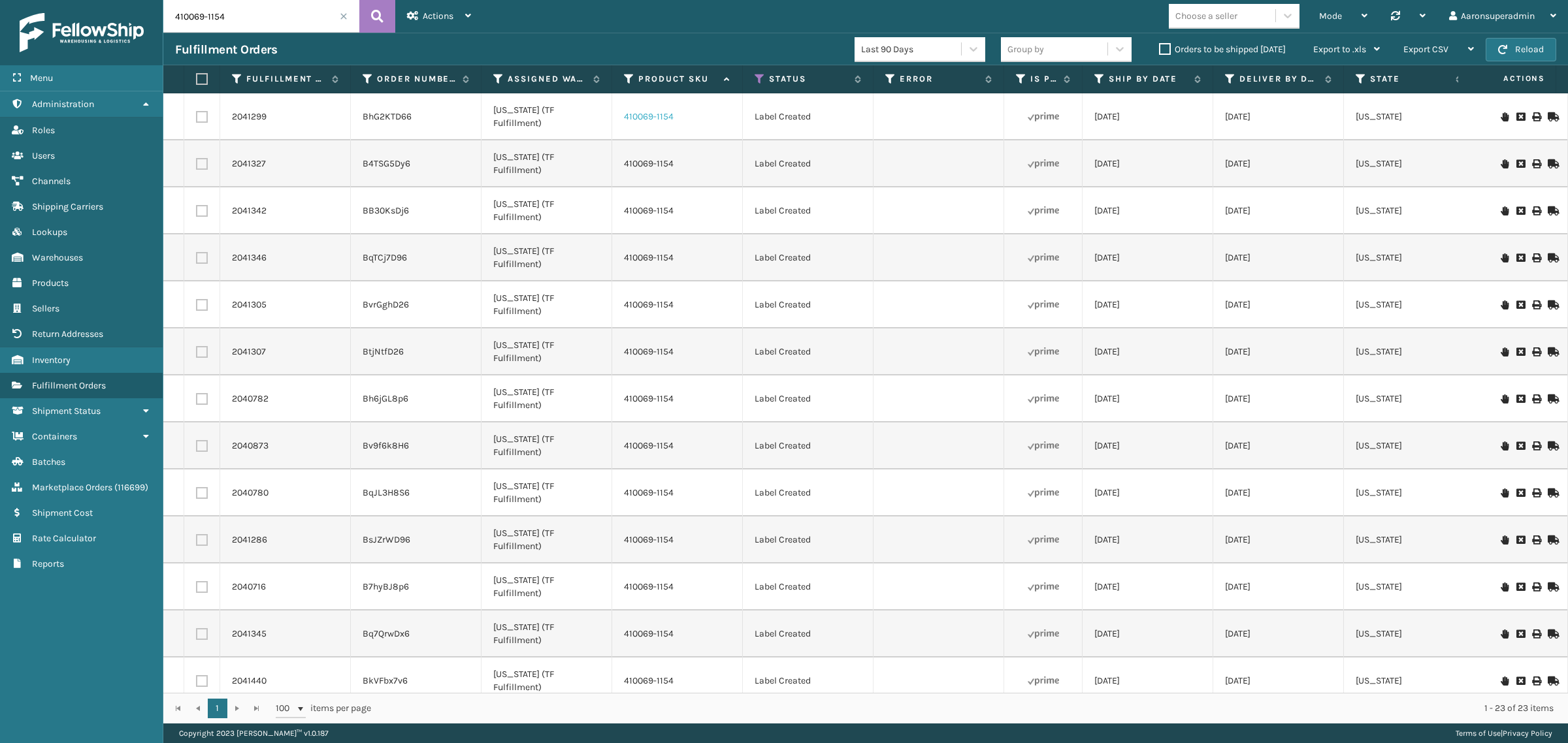
click at [631, 111] on link "410069-1154" at bounding box center [649, 116] width 49 height 11
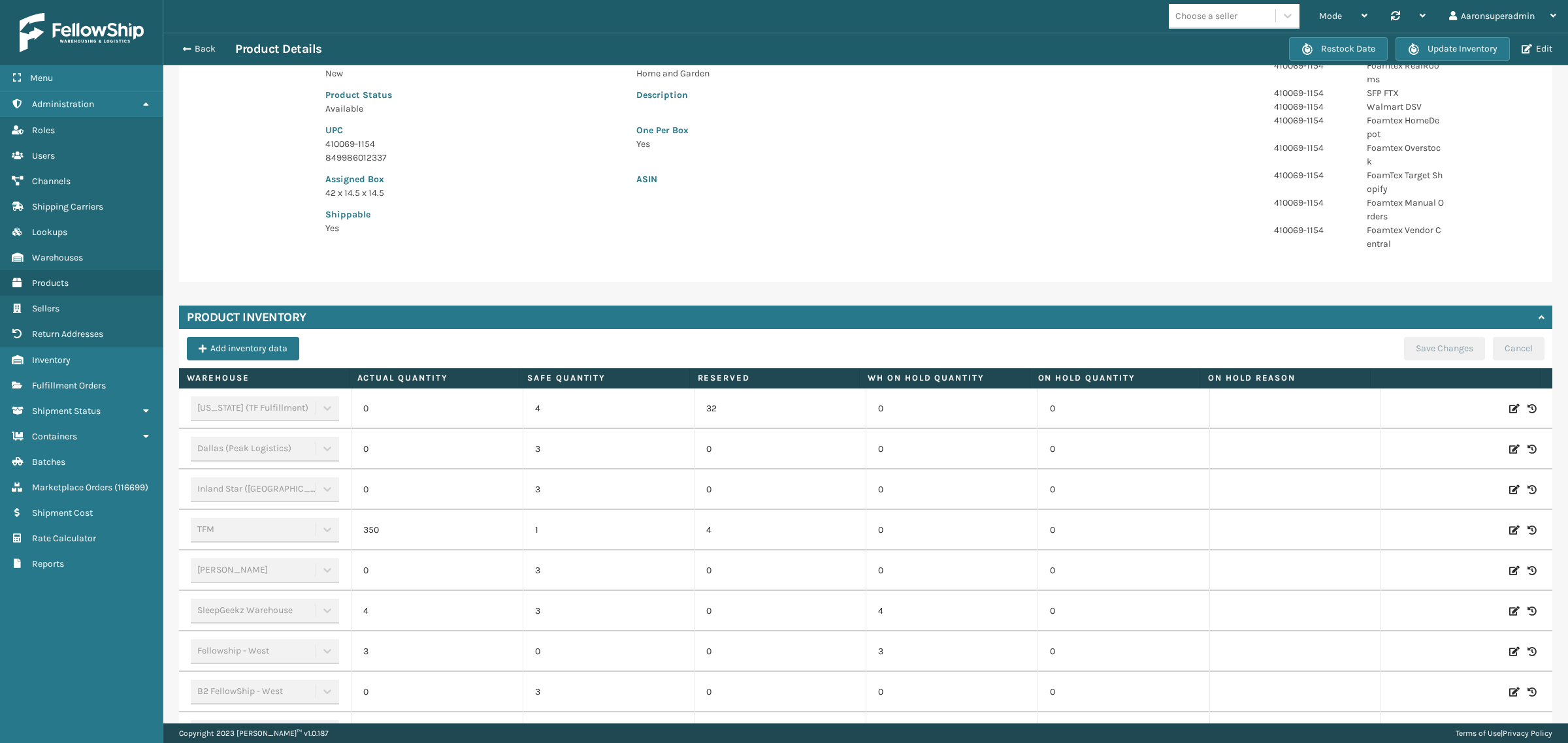
scroll to position [190, 0]
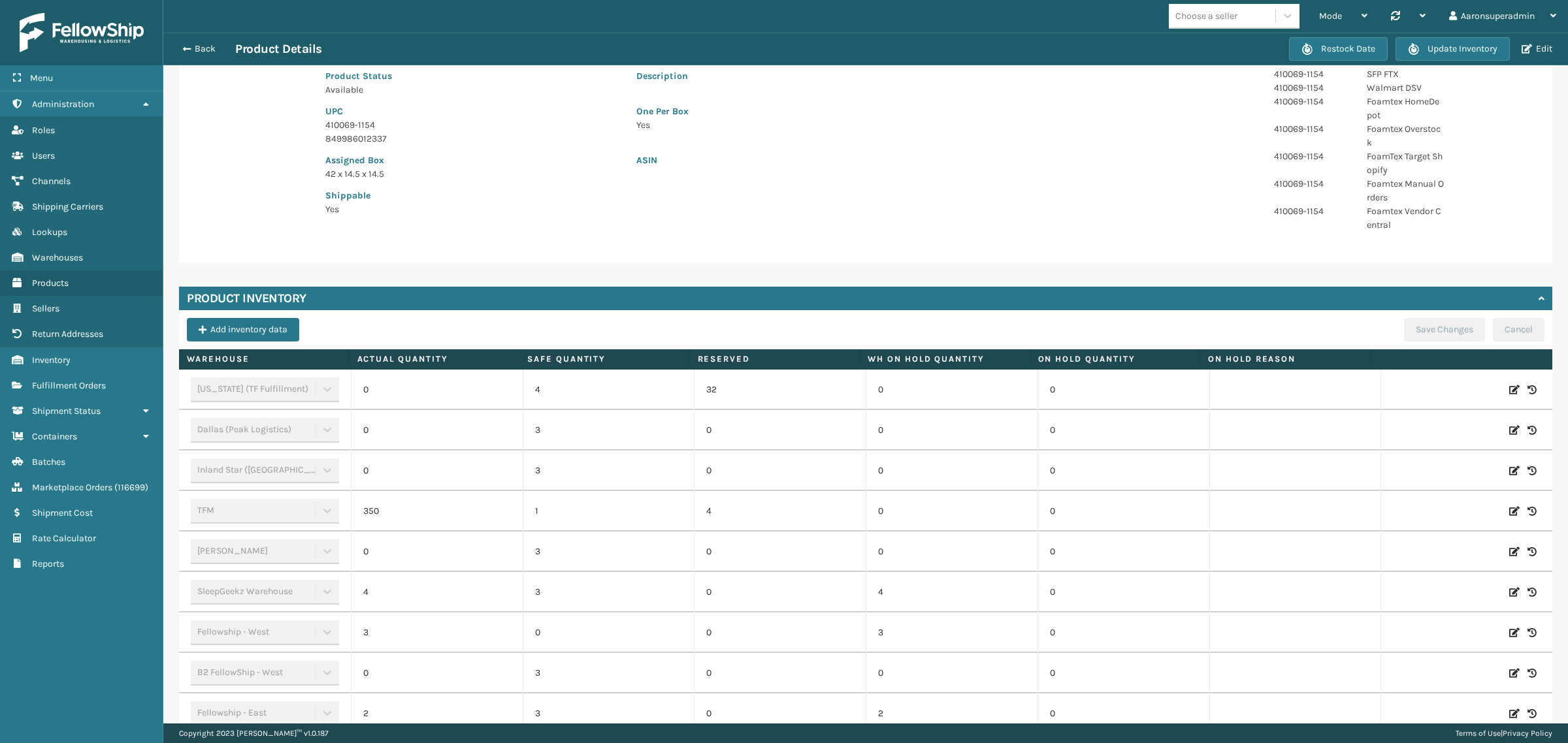
click at [1510, 470] on icon at bounding box center [1515, 471] width 11 height 13
click at [436, 473] on input "0" at bounding box center [437, 471] width 112 height 24
click at [1430, 467] on button "Cancel" at bounding box center [1452, 471] width 44 height 16
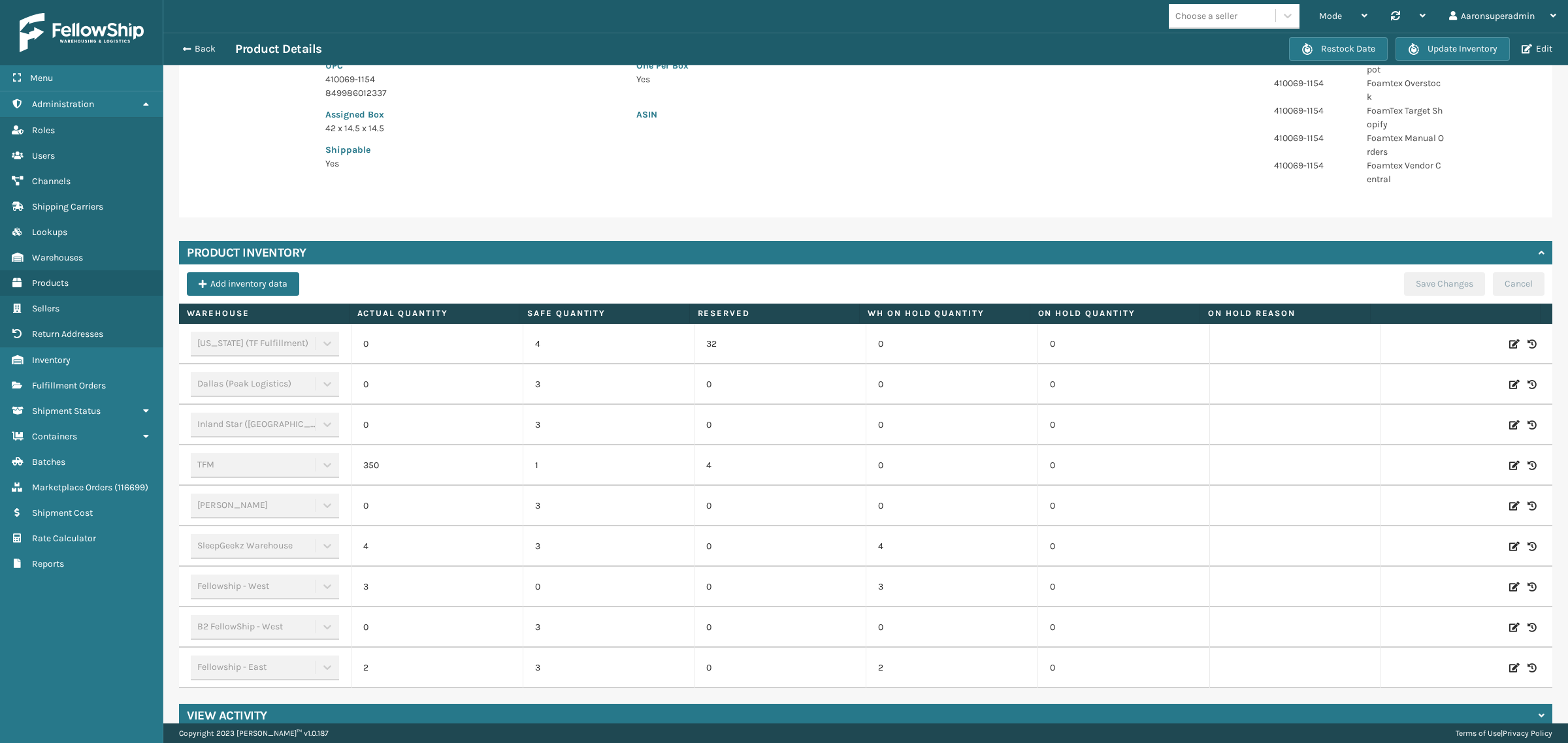
scroll to position [255, 0]
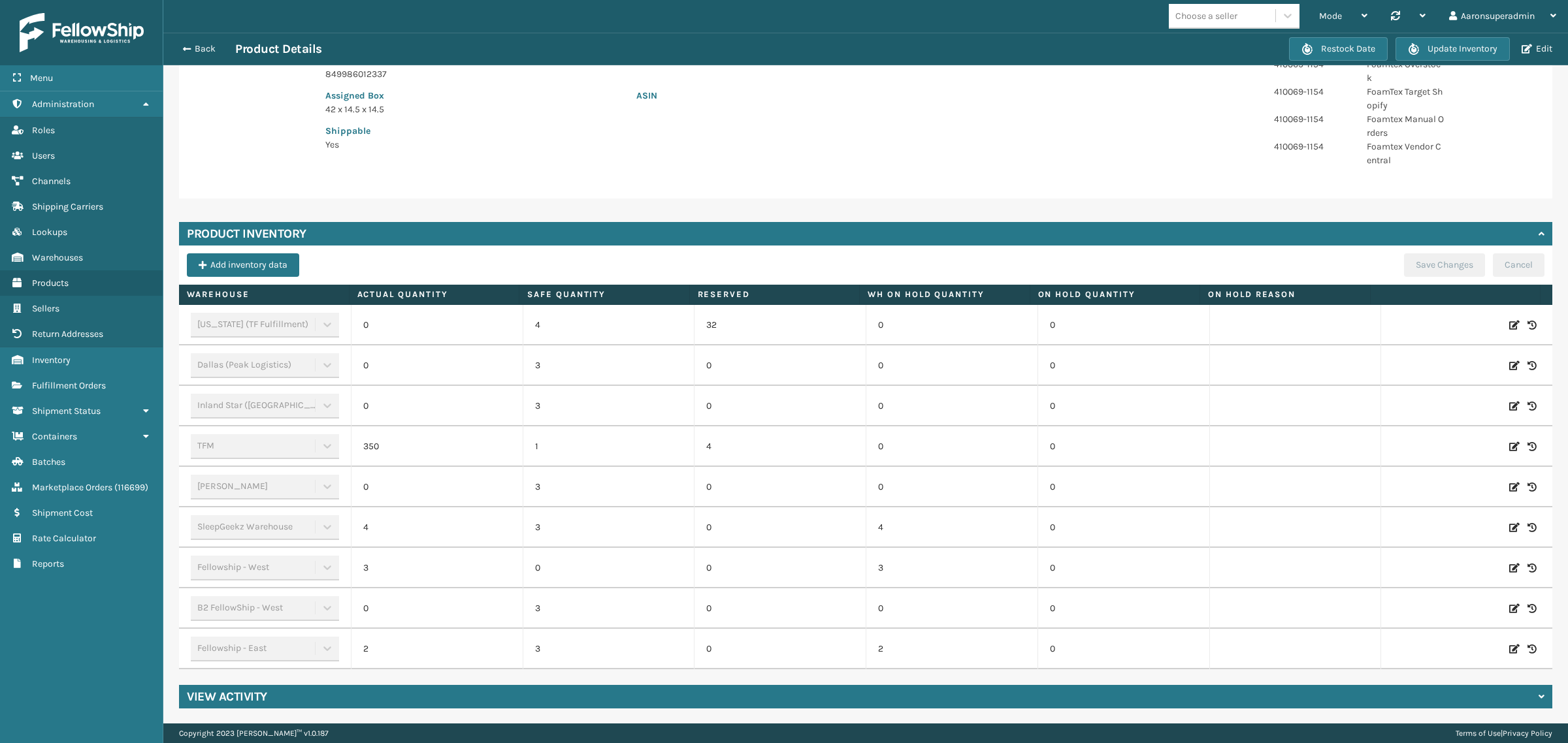
click at [1510, 324] on icon at bounding box center [1515, 325] width 11 height 13
click at [420, 322] on input "0" at bounding box center [437, 325] width 112 height 24
type input "100"
click at [1389, 322] on button "ADD" at bounding box center [1405, 325] width 33 height 16
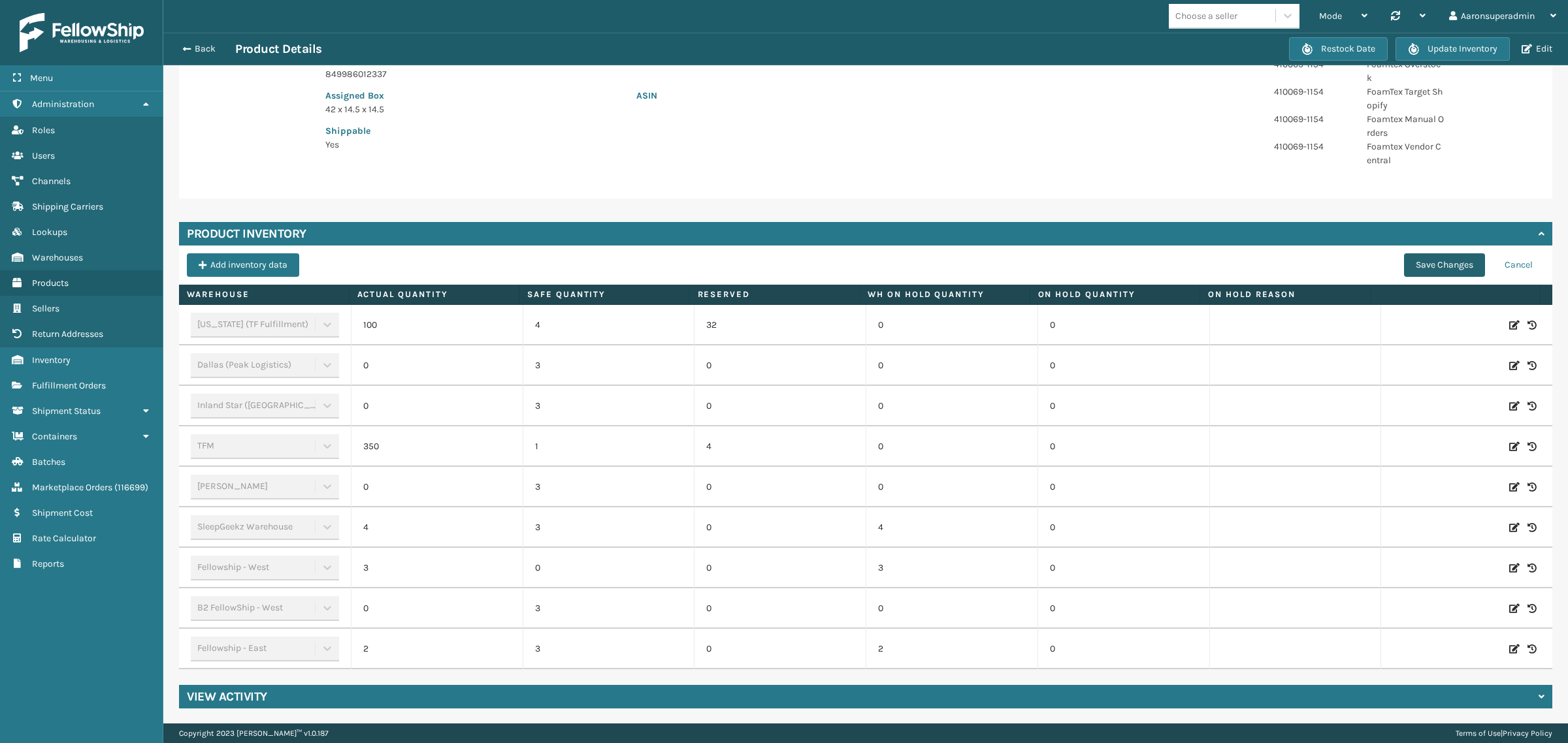
click at [1404, 271] on button "Save Changes" at bounding box center [1445, 264] width 81 height 24
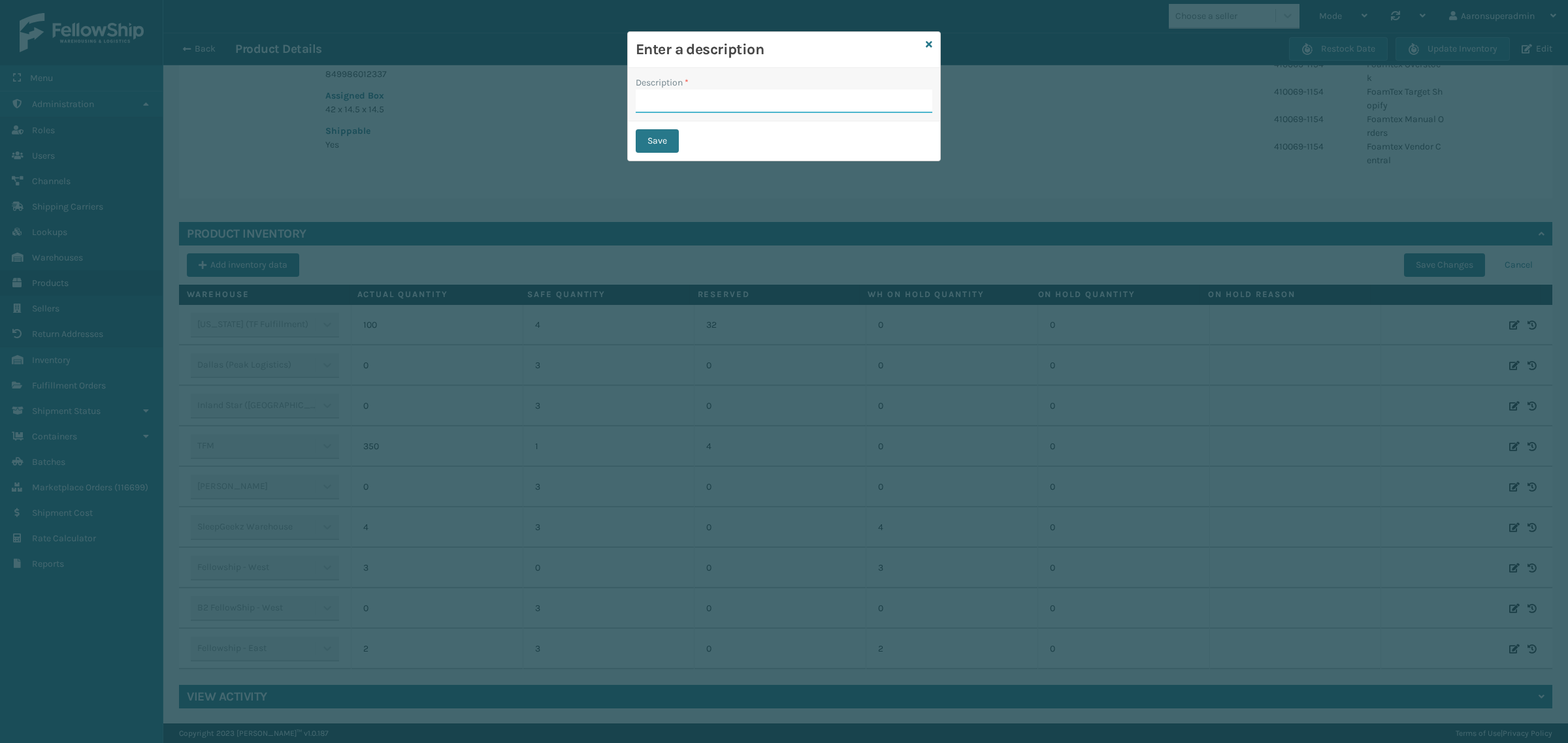
click at [786, 107] on input "Description *" at bounding box center [784, 101] width 296 height 24
type input "SFP"
click at [670, 155] on div "Save" at bounding box center [784, 141] width 312 height 39
click at [657, 135] on button "Save" at bounding box center [657, 141] width 43 height 24
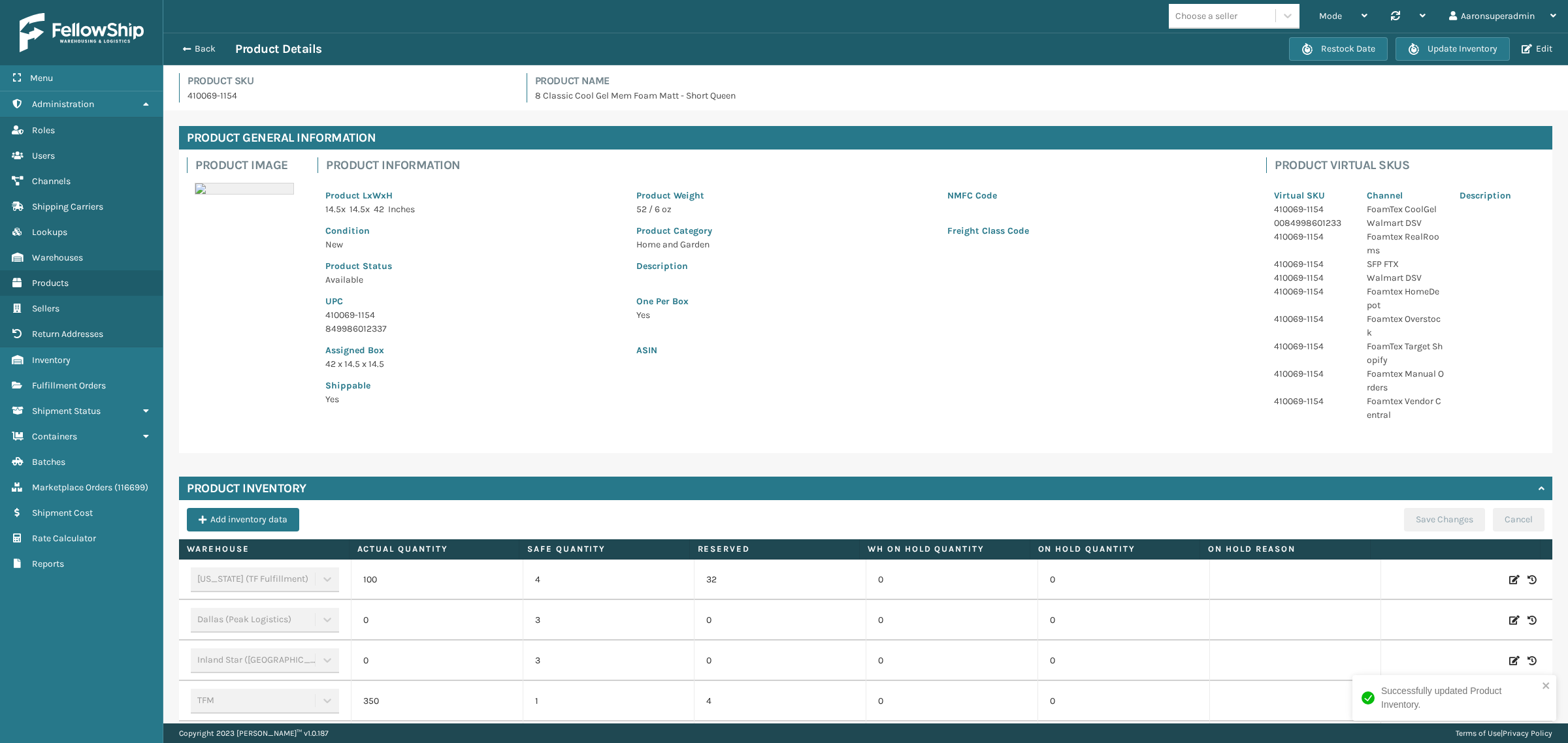
click at [1483, 581] on div at bounding box center [1467, 580] width 155 height 13
click at [1510, 582] on icon at bounding box center [1515, 580] width 11 height 13
click at [433, 576] on input "100" at bounding box center [437, 580] width 112 height 24
click at [435, 576] on input "100" at bounding box center [437, 580] width 112 height 24
type input "0"
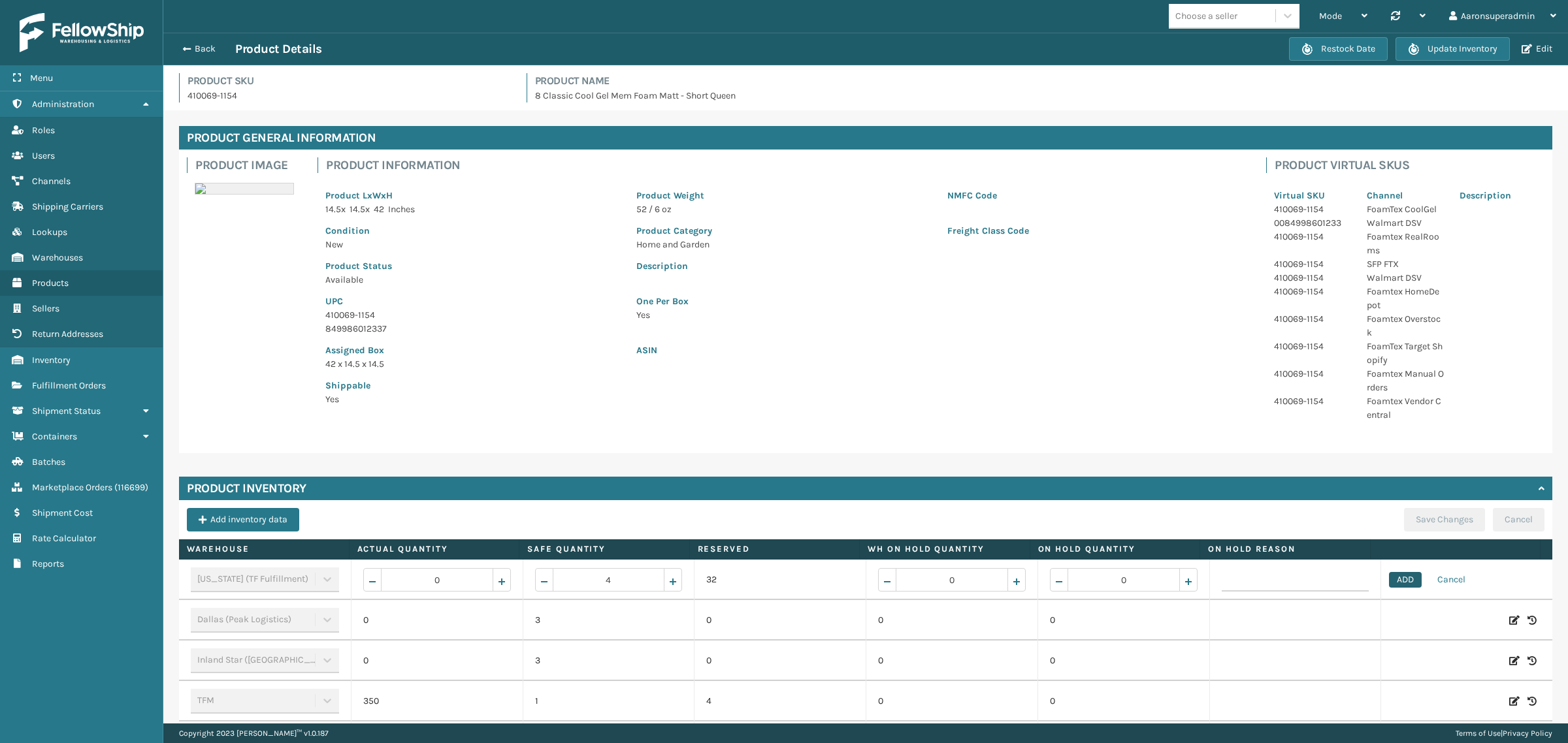
click at [1389, 579] on button "ADD" at bounding box center [1405, 580] width 33 height 16
click at [1448, 523] on button "Save Changes" at bounding box center [1445, 519] width 81 height 24
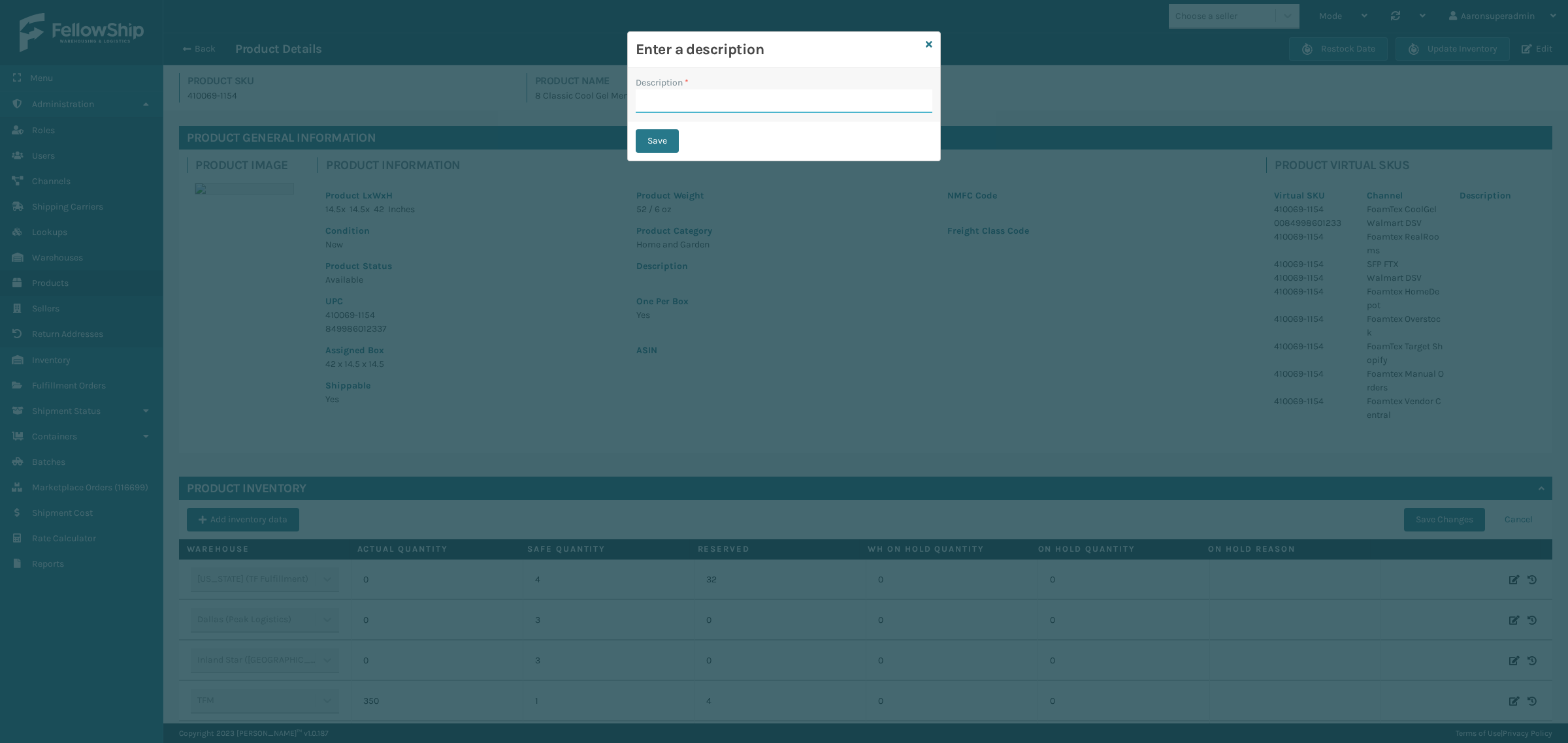
click at [745, 98] on input "Description *" at bounding box center [784, 101] width 296 height 24
type input "SFP"
click at [655, 148] on button "Save" at bounding box center [657, 141] width 43 height 24
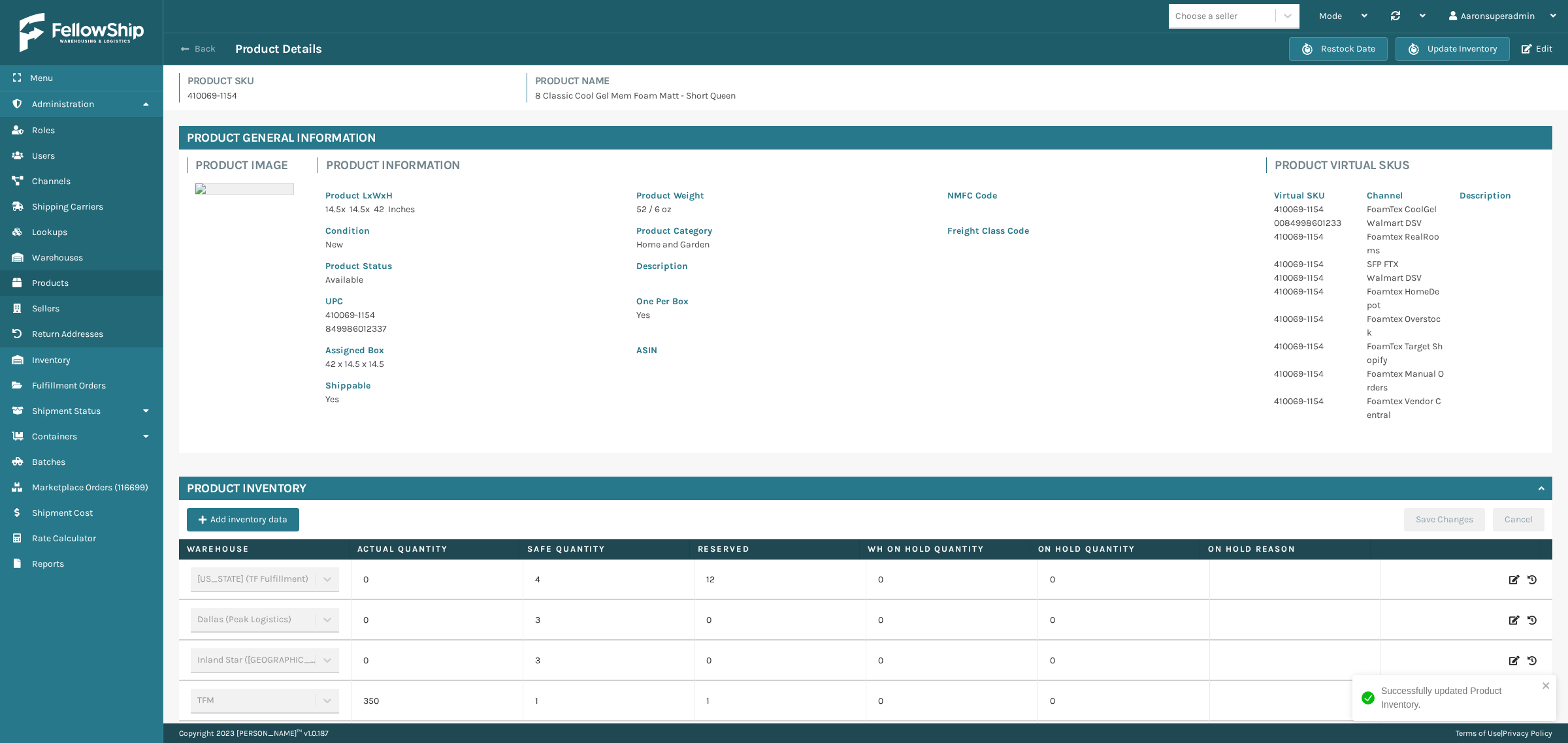
click at [204, 46] on button "Back" at bounding box center [205, 48] width 60 height 11
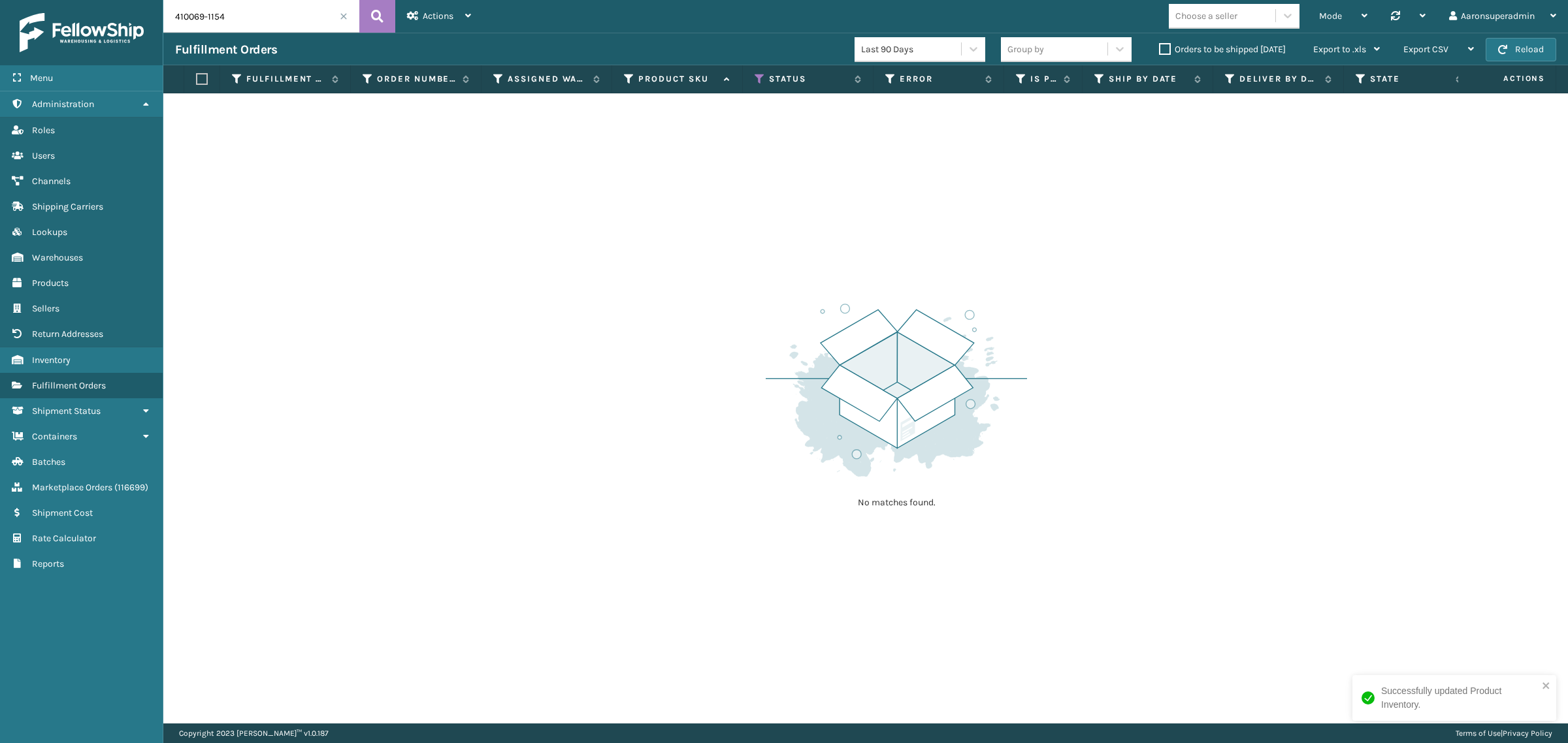
click at [1163, 51] on label "Orders to be shipped [DATE]" at bounding box center [1222, 49] width 127 height 11
click at [1160, 50] on input "Orders to be shipped [DATE]" at bounding box center [1159, 46] width 1 height 9
click at [341, 17] on span at bounding box center [343, 16] width 8 height 8
click at [452, 11] on span "Actions" at bounding box center [437, 16] width 31 height 11
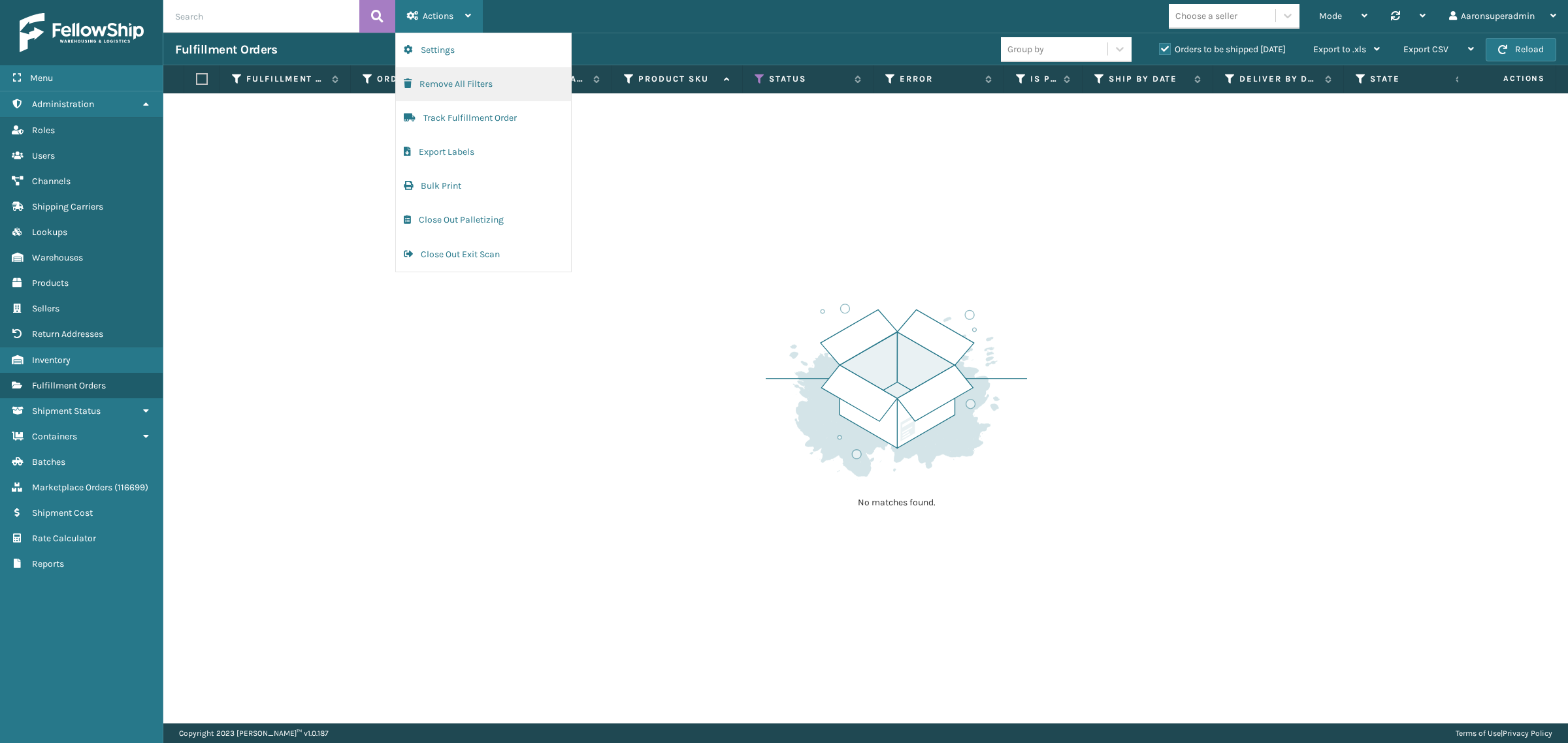
click at [474, 93] on button "Remove All Filters" at bounding box center [483, 84] width 175 height 34
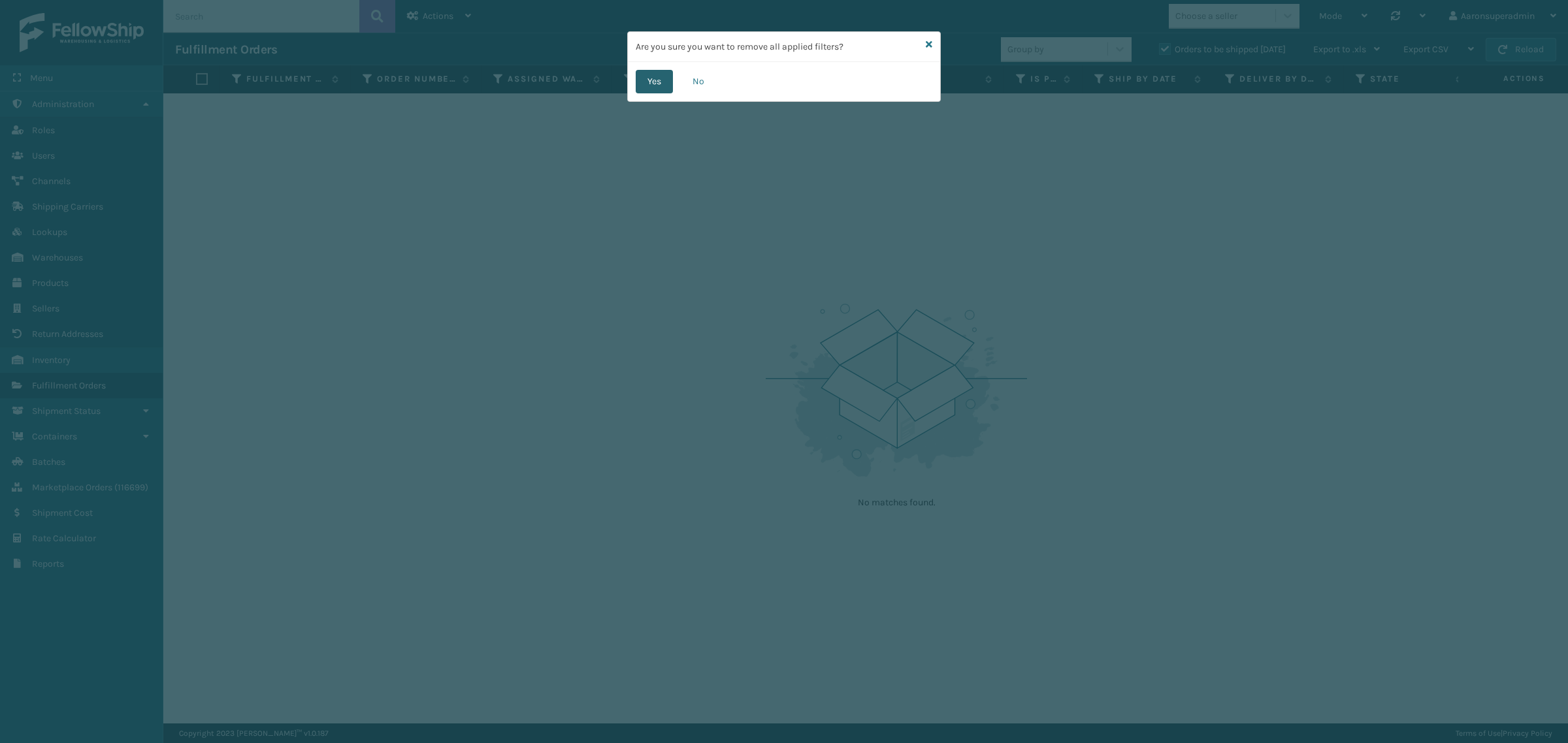
click at [642, 84] on button "Yes" at bounding box center [654, 81] width 37 height 24
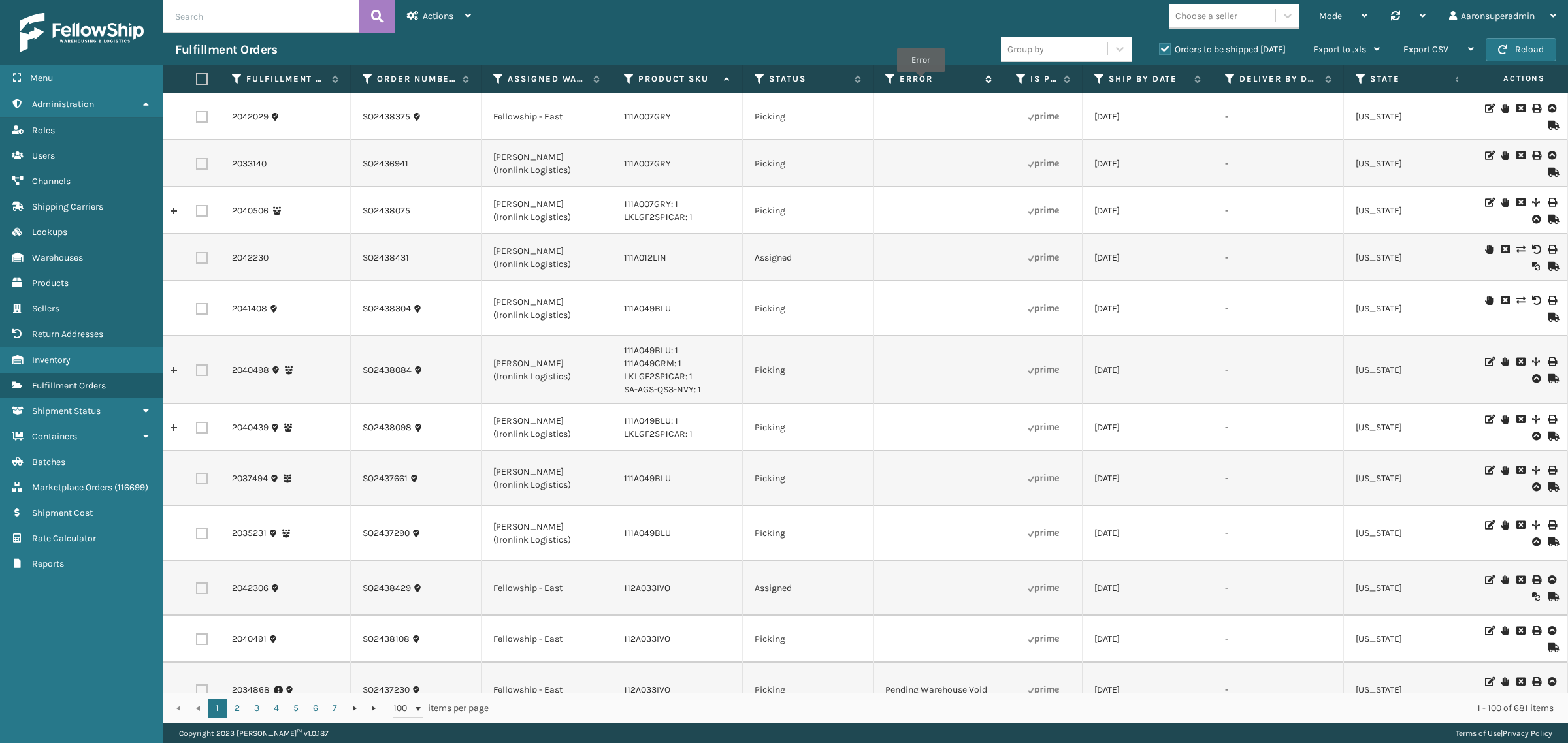
click at [922, 82] on label "Error" at bounding box center [939, 78] width 79 height 11
